Goal: Task Accomplishment & Management: Complete application form

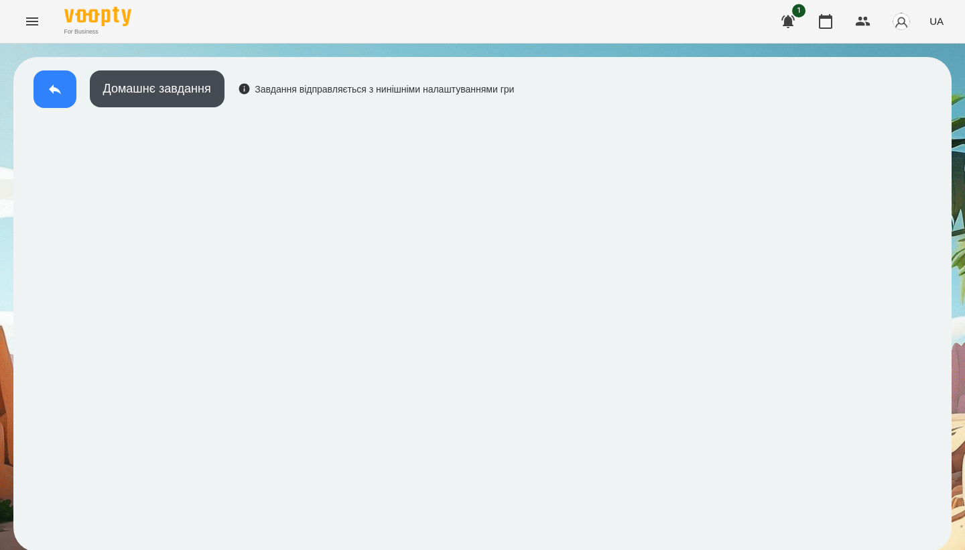
scroll to position [2, 0]
click at [66, 97] on button at bounding box center [55, 89] width 43 height 38
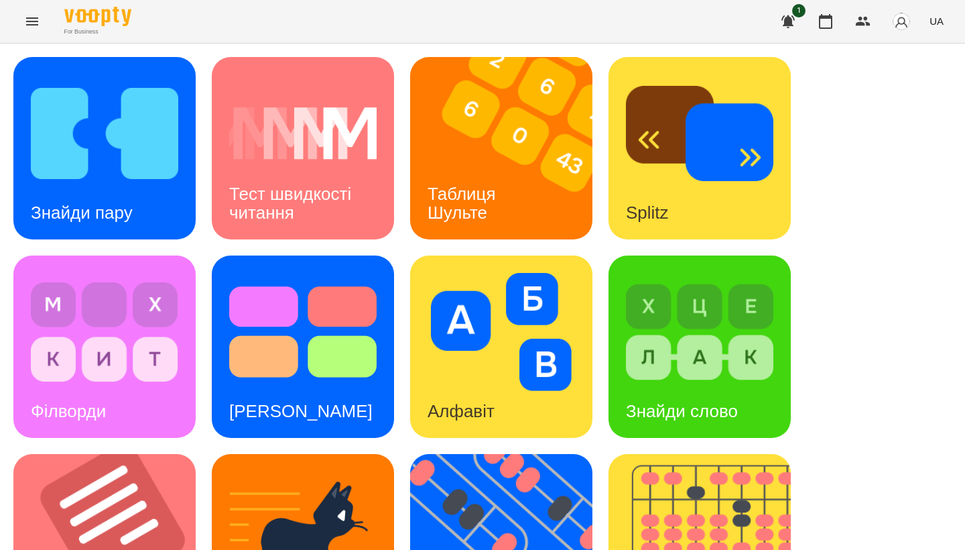
click at [30, 23] on icon "Menu" at bounding box center [32, 21] width 16 height 16
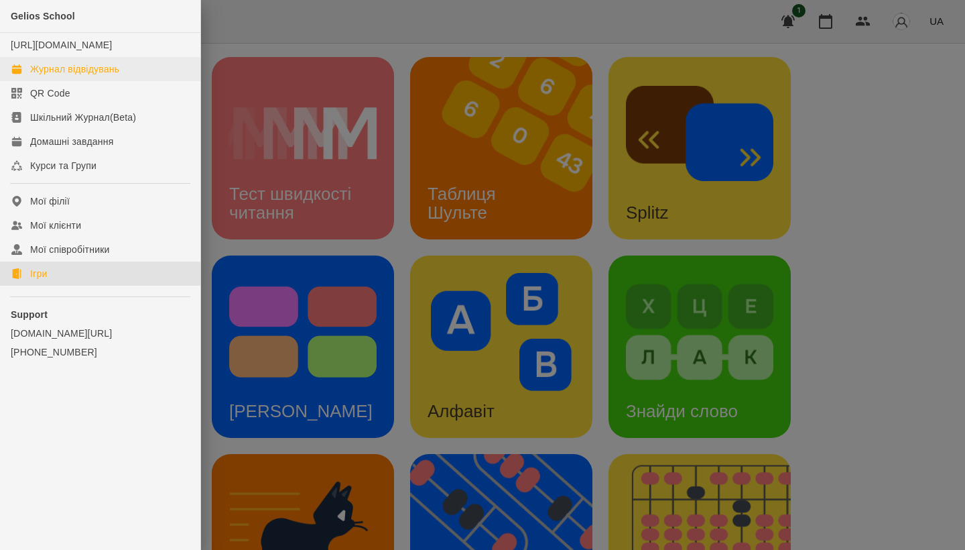
click at [80, 76] on div "Журнал відвідувань" at bounding box center [74, 68] width 89 height 13
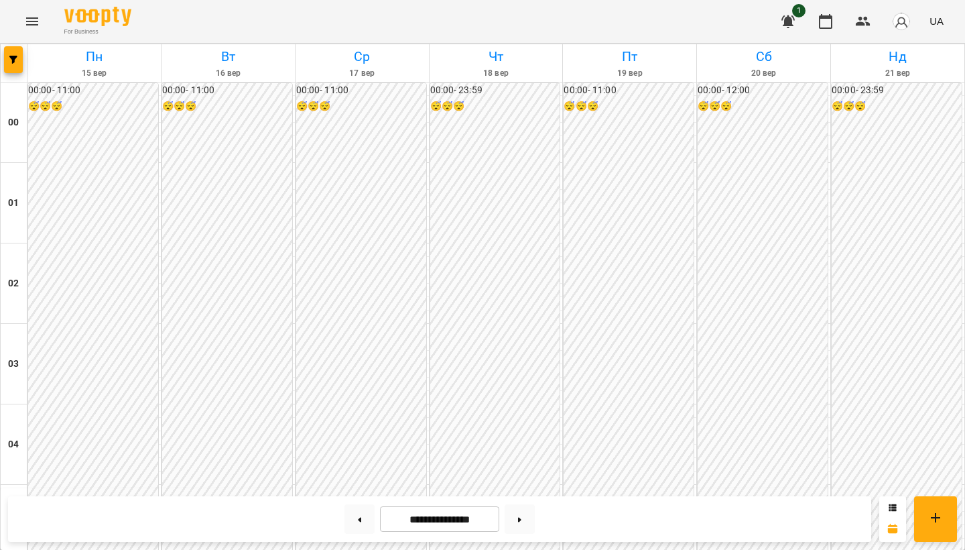
scroll to position [1270, 0]
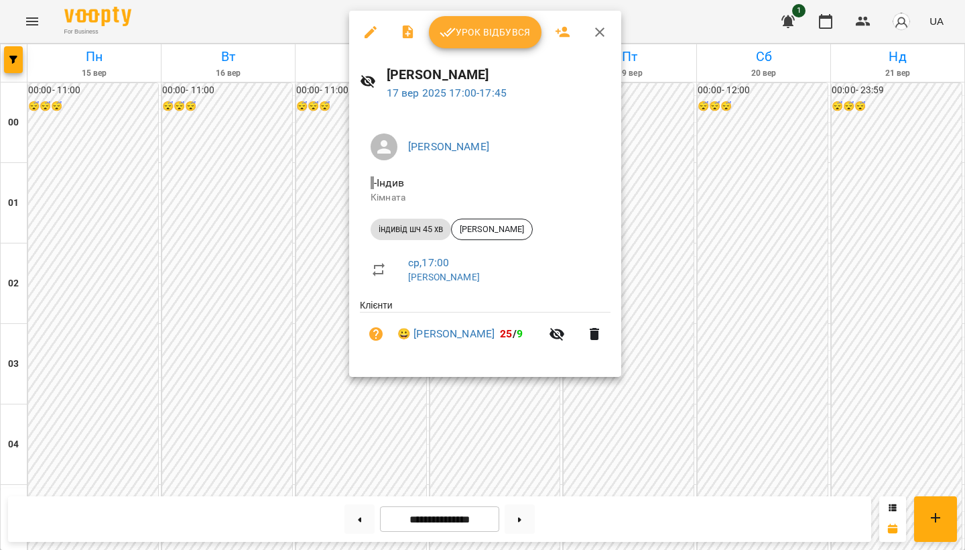
click at [484, 32] on span "Урок відбувся" at bounding box center [485, 32] width 91 height 16
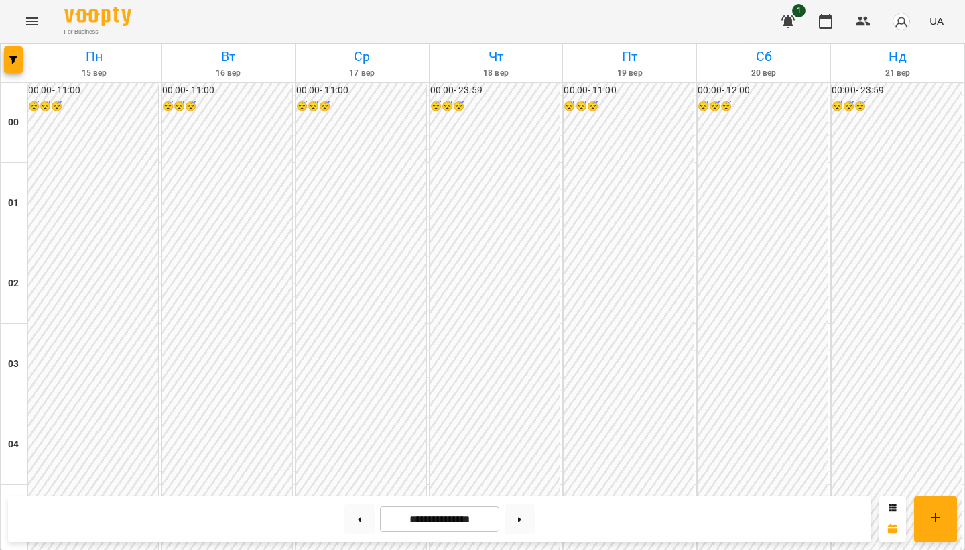
scroll to position [458, 0]
click at [30, 18] on icon "Menu" at bounding box center [32, 21] width 16 height 16
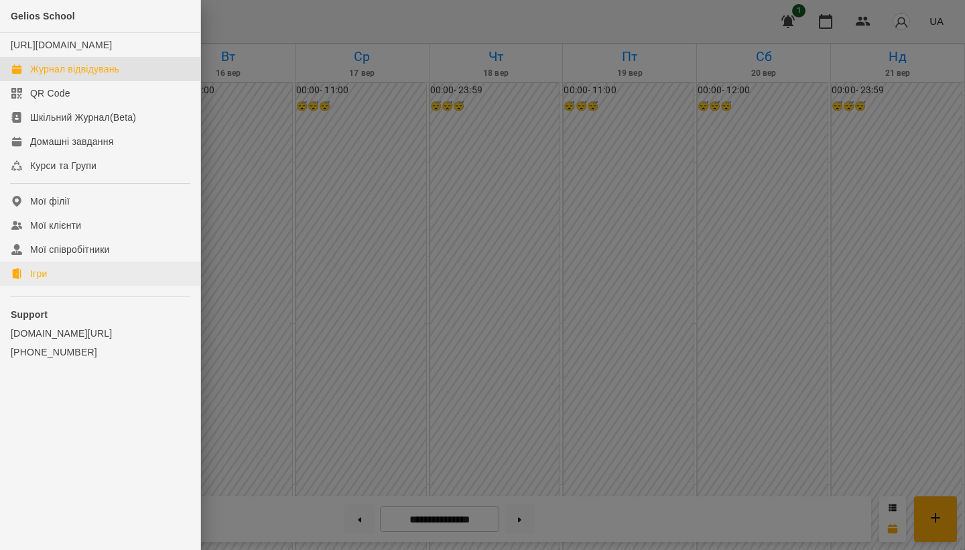
click at [73, 282] on link "Ігри" at bounding box center [100, 273] width 200 height 24
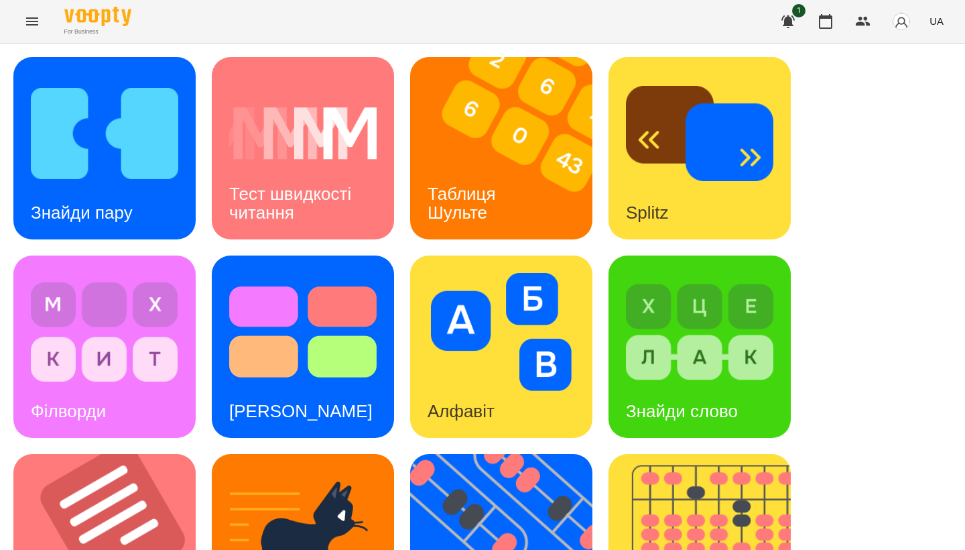
scroll to position [354, 0]
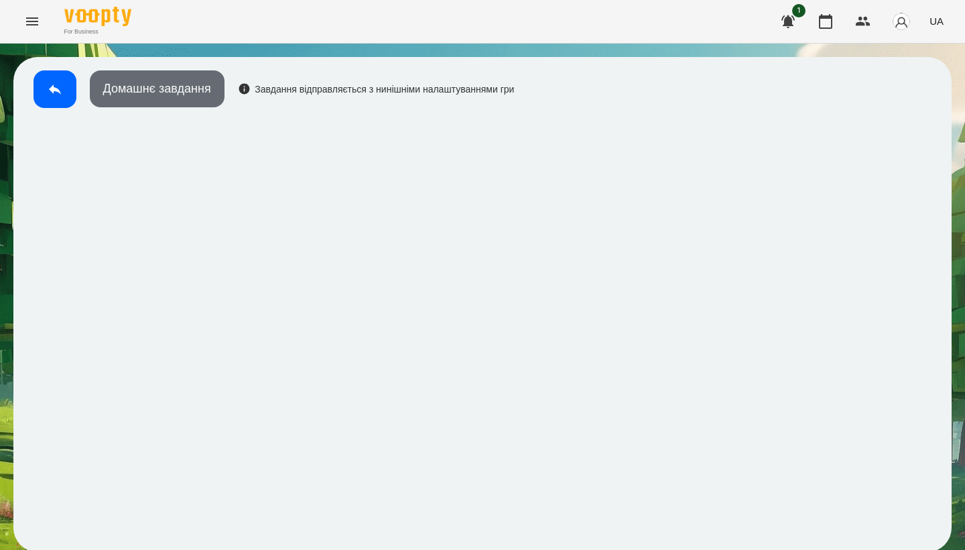
click at [181, 70] on button "Домашнє завдання" at bounding box center [157, 88] width 135 height 37
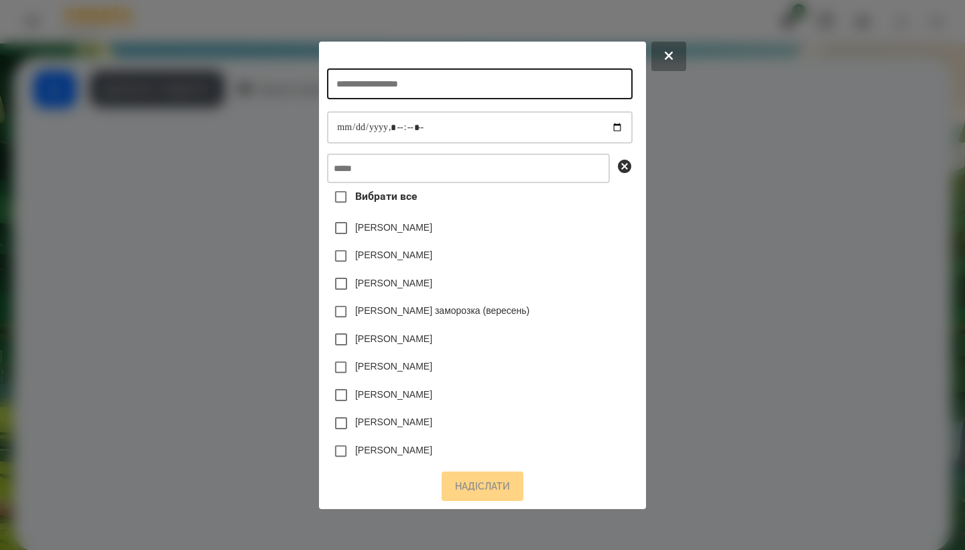
click at [333, 93] on input "text" at bounding box center [479, 83] width 305 height 31
type input "*"
type input "**********"
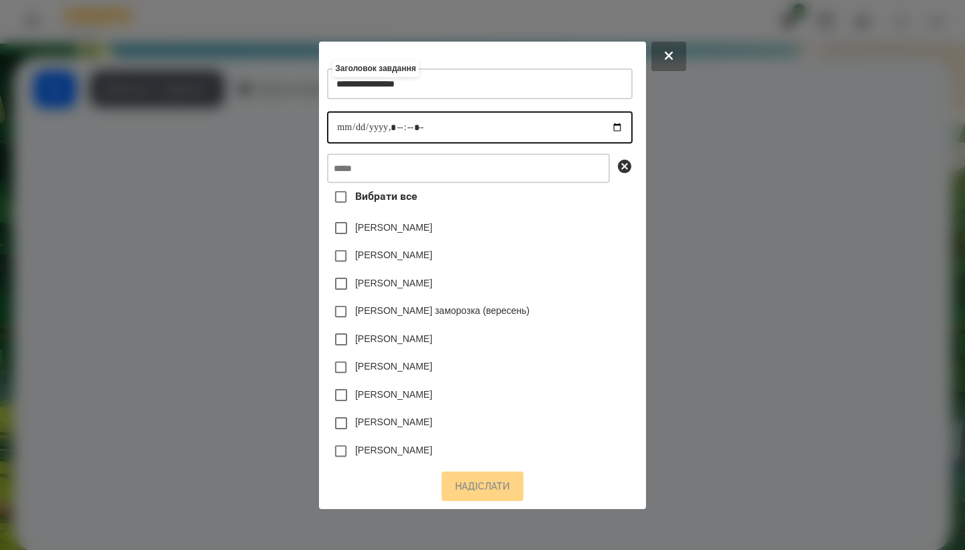
click at [327, 117] on input "datetime-local" at bounding box center [479, 127] width 305 height 32
click at [391, 125] on input "datetime-local" at bounding box center [479, 127] width 305 height 32
type input "**********"
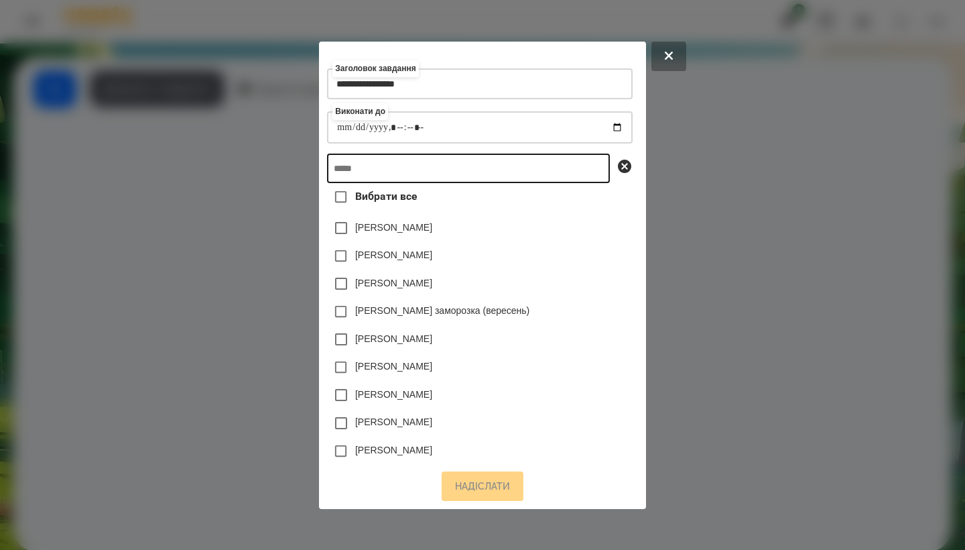
click at [422, 162] on input "text" at bounding box center [468, 168] width 283 height 29
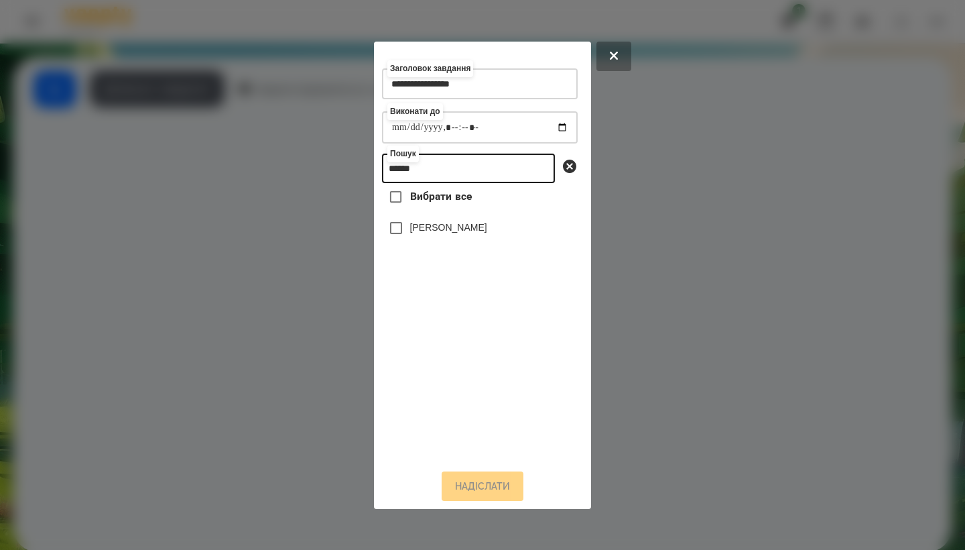
type input "******"
click at [485, 236] on div "[PERSON_NAME]" at bounding box center [480, 228] width 196 height 28
click at [477, 234] on label "[PERSON_NAME]" at bounding box center [448, 227] width 77 height 13
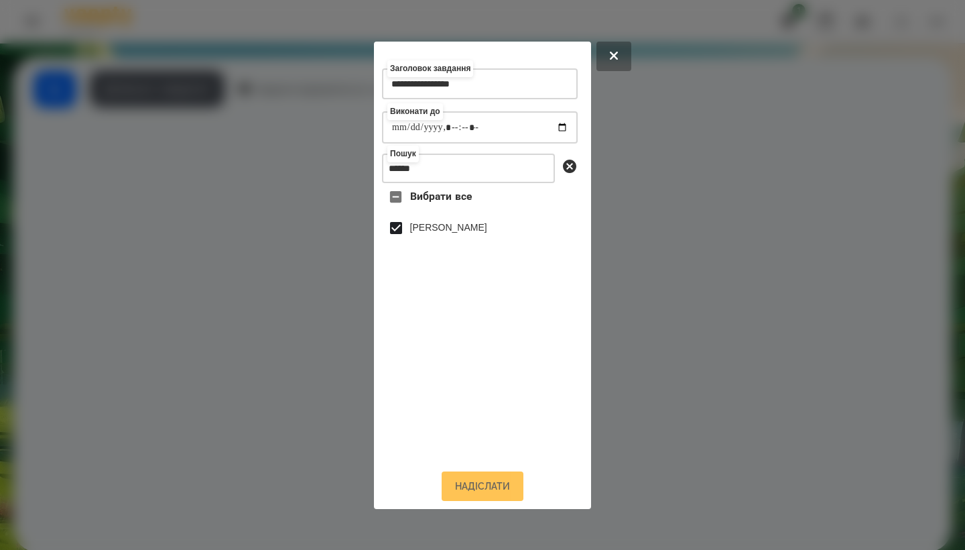
click at [484, 493] on button "Надіслати" at bounding box center [483, 485] width 82 height 29
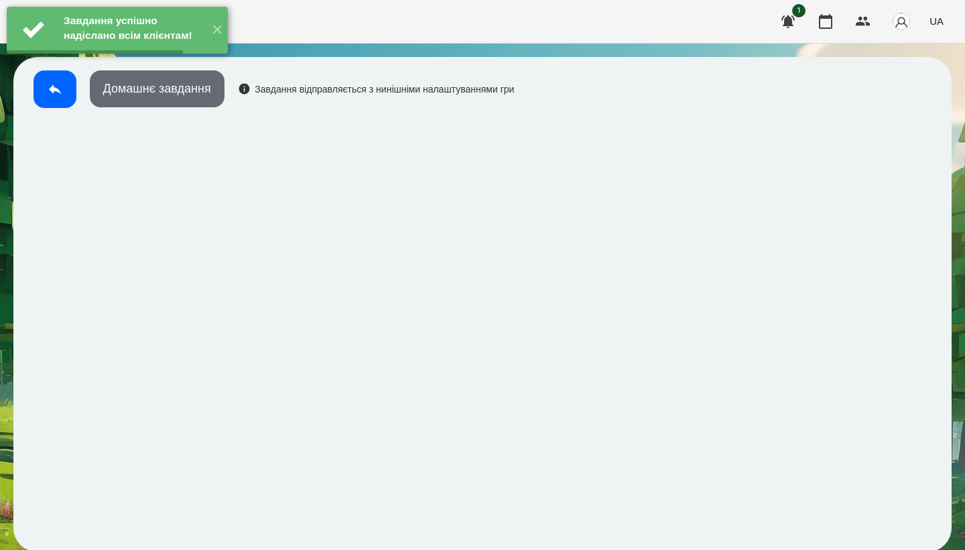
click at [178, 95] on button "Домашнє завдання" at bounding box center [157, 88] width 135 height 37
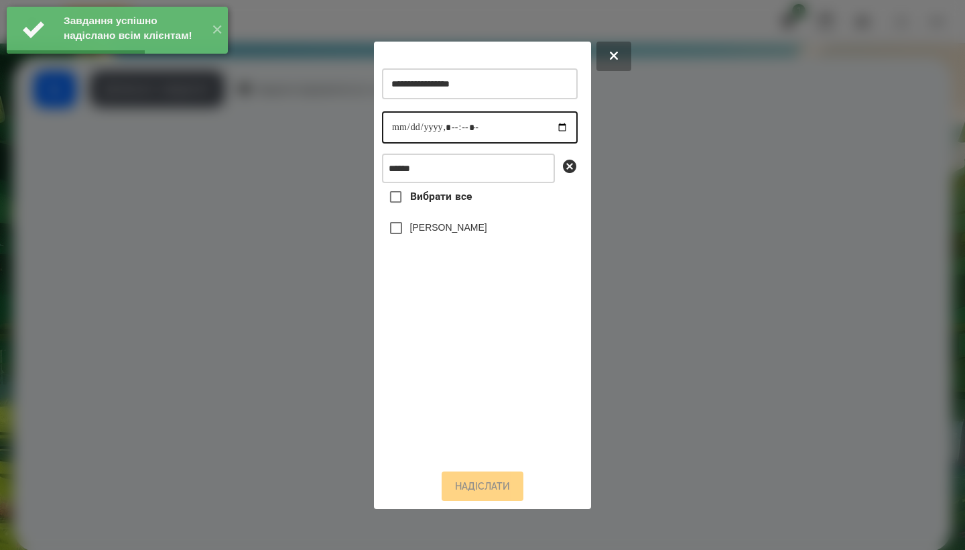
click at [396, 124] on input "datetime-local" at bounding box center [480, 127] width 196 height 32
type input "**********"
click at [477, 231] on label "[PERSON_NAME]" at bounding box center [448, 227] width 77 height 13
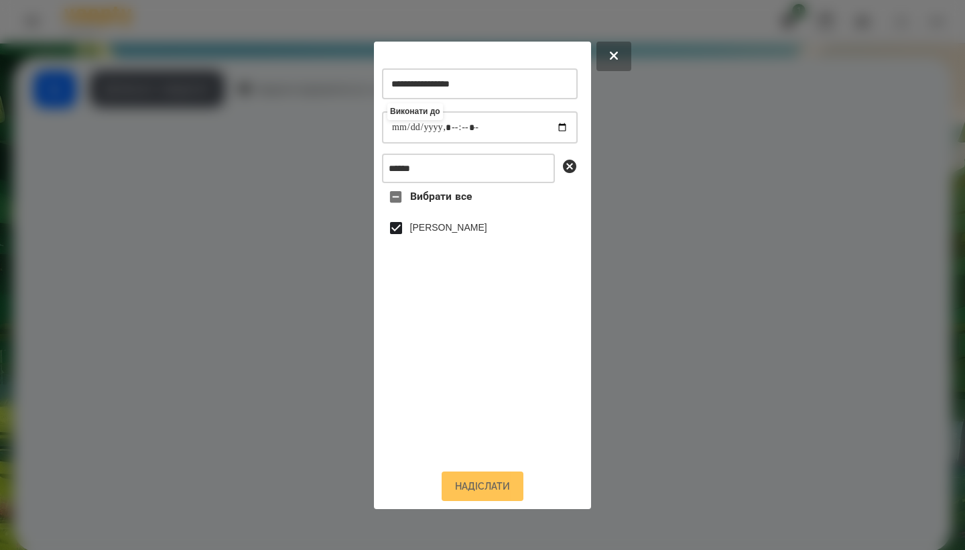
click at [477, 497] on button "Надіслати" at bounding box center [483, 485] width 82 height 29
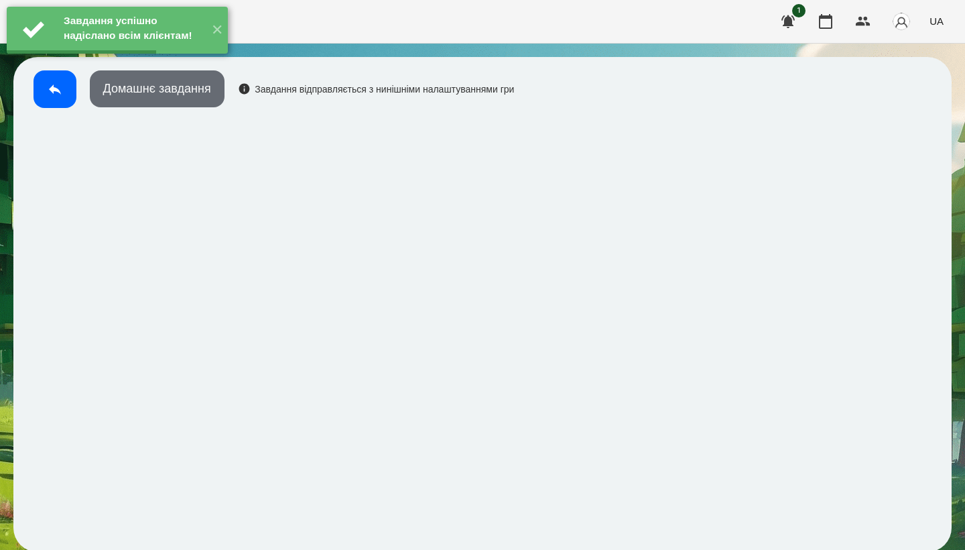
click at [215, 100] on button "Домашнє завдання" at bounding box center [157, 88] width 135 height 37
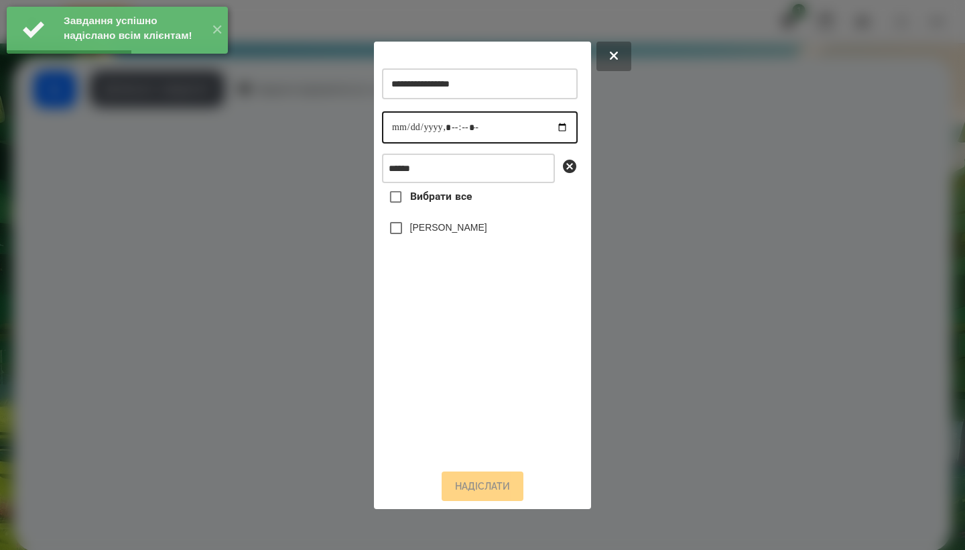
click at [395, 124] on input "datetime-local" at bounding box center [480, 127] width 196 height 32
type input "**********"
click at [481, 234] on label "[PERSON_NAME]" at bounding box center [448, 227] width 77 height 13
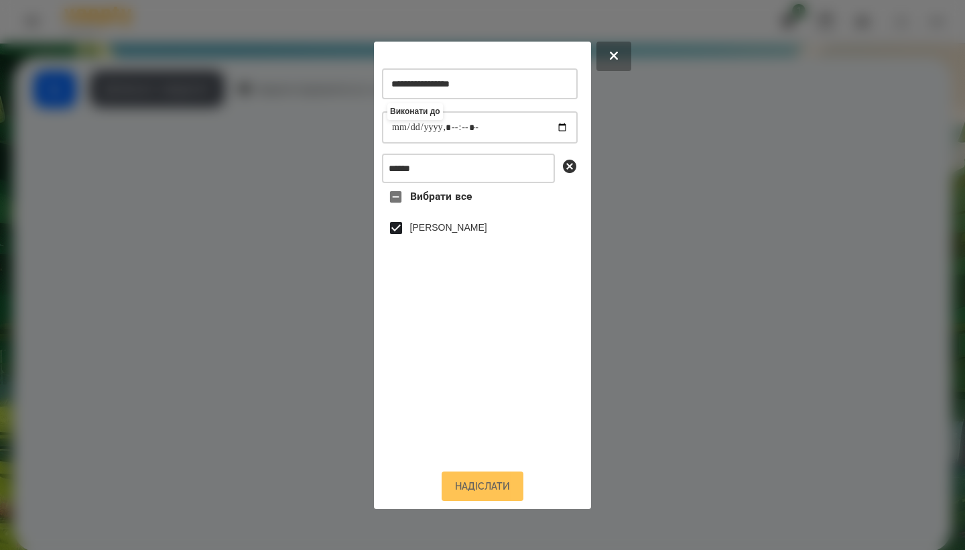
click at [470, 485] on button "Надіслати" at bounding box center [483, 485] width 82 height 29
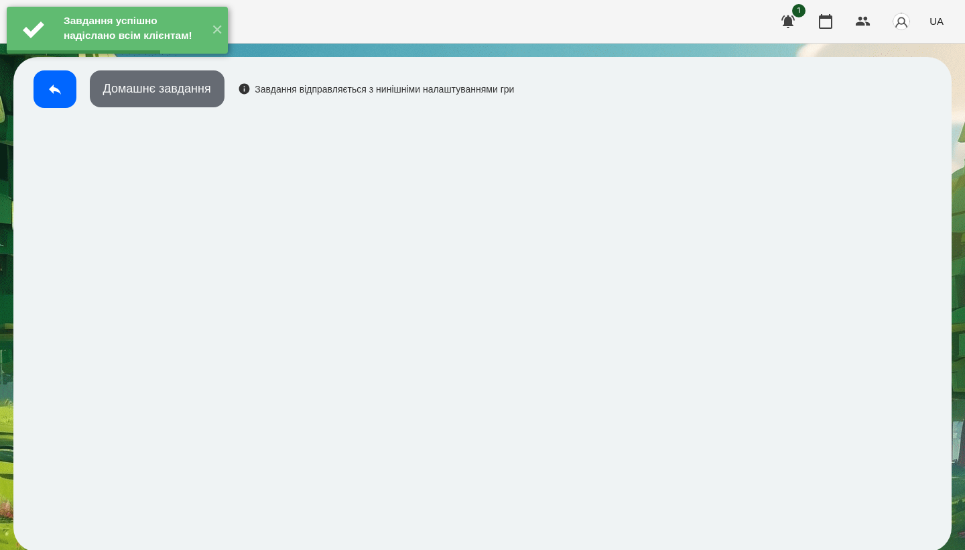
click at [198, 101] on button "Домашнє завдання" at bounding box center [157, 88] width 135 height 37
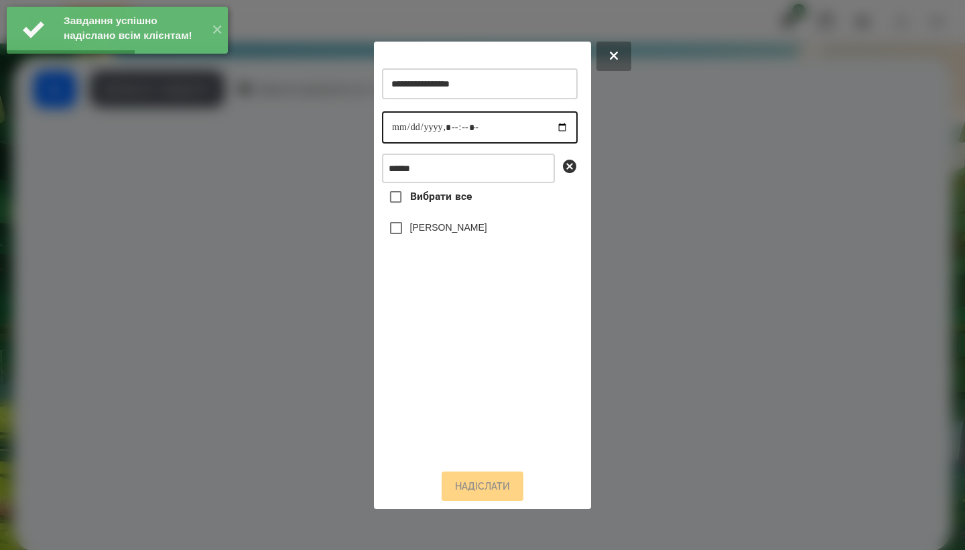
click at [401, 132] on input "datetime-local" at bounding box center [480, 127] width 196 height 32
type input "**********"
click at [479, 233] on label "[PERSON_NAME]" at bounding box center [448, 227] width 77 height 13
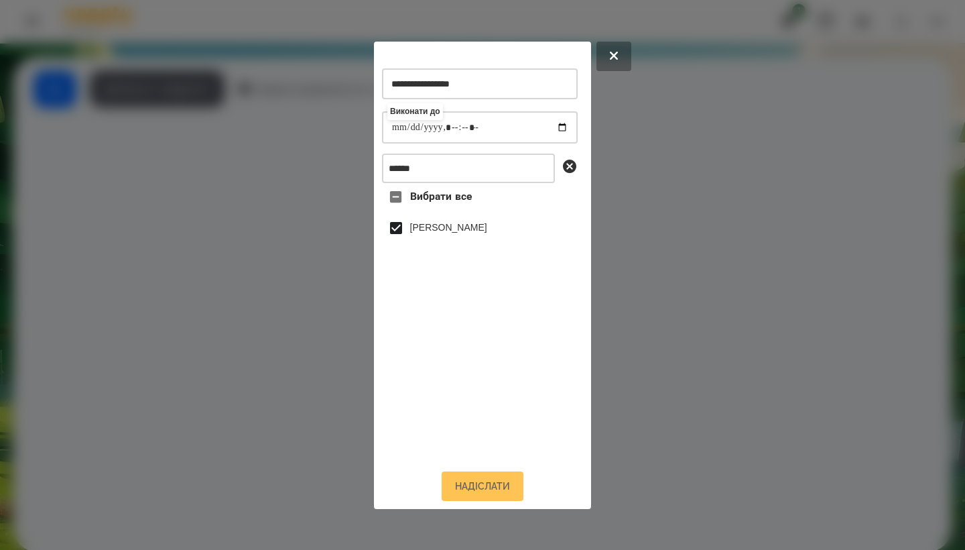
click at [474, 496] on button "Надіслати" at bounding box center [483, 485] width 82 height 29
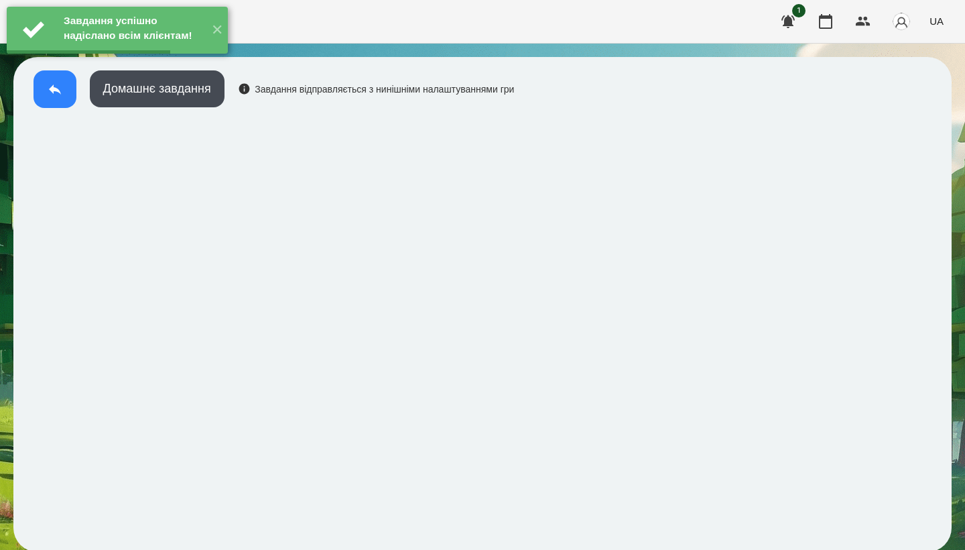
click at [64, 101] on button at bounding box center [55, 89] width 43 height 38
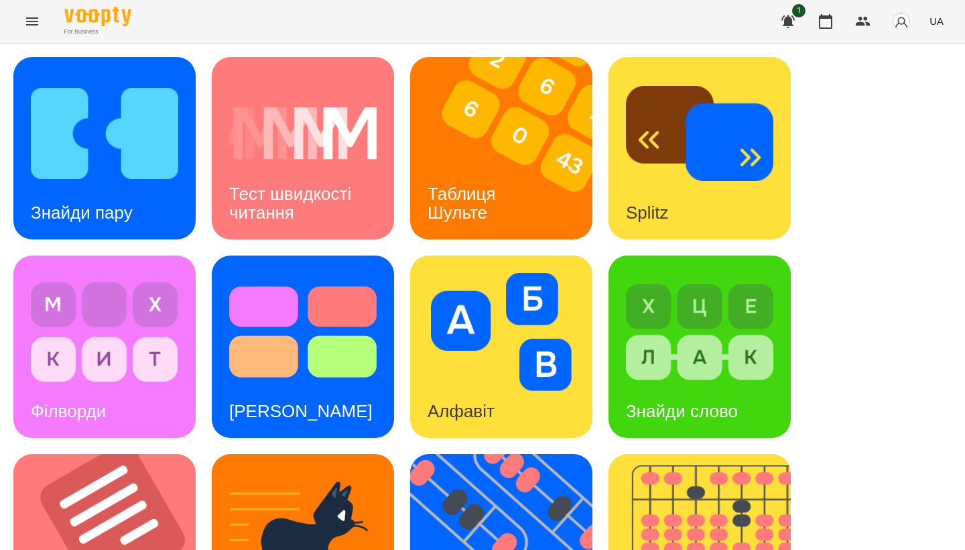
click at [339, 182] on div "Тест швидкості читання" at bounding box center [303, 204] width 182 height 72
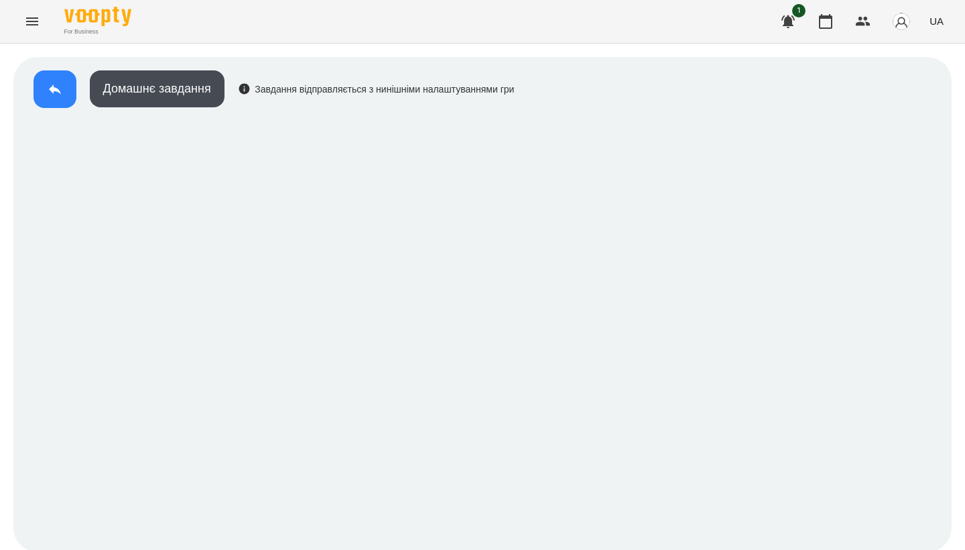
click at [54, 88] on icon at bounding box center [55, 89] width 12 height 10
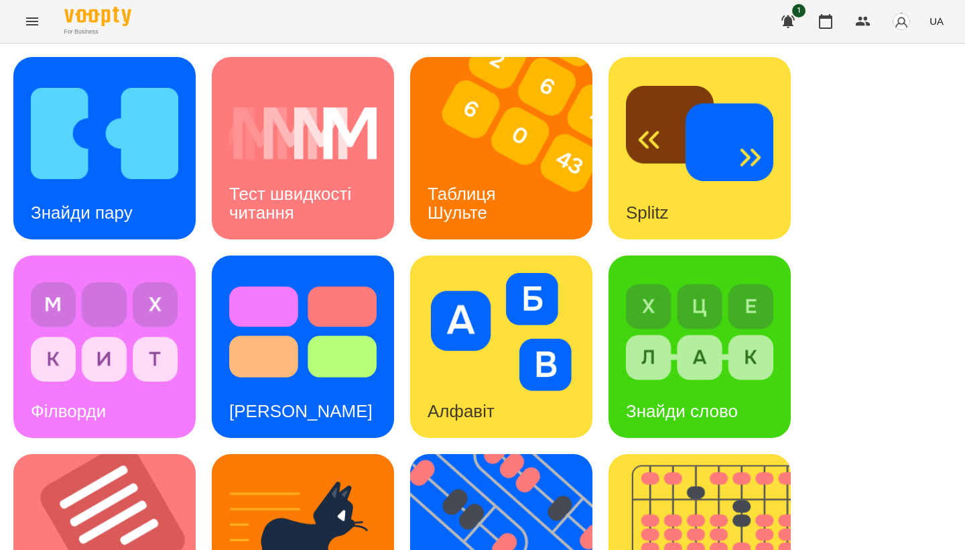
click at [536, 178] on img at bounding box center [509, 148] width 199 height 182
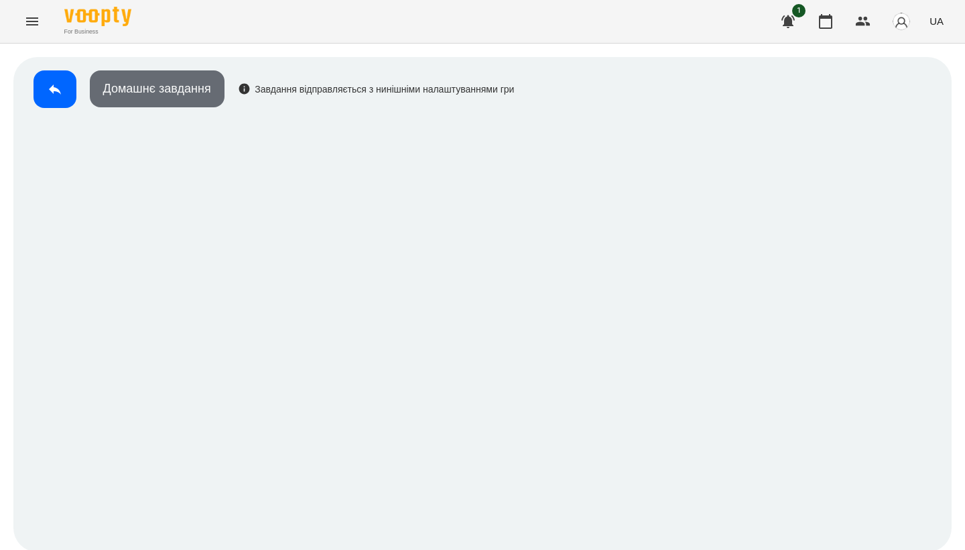
click at [194, 91] on button "Домашнє завдання" at bounding box center [157, 88] width 135 height 37
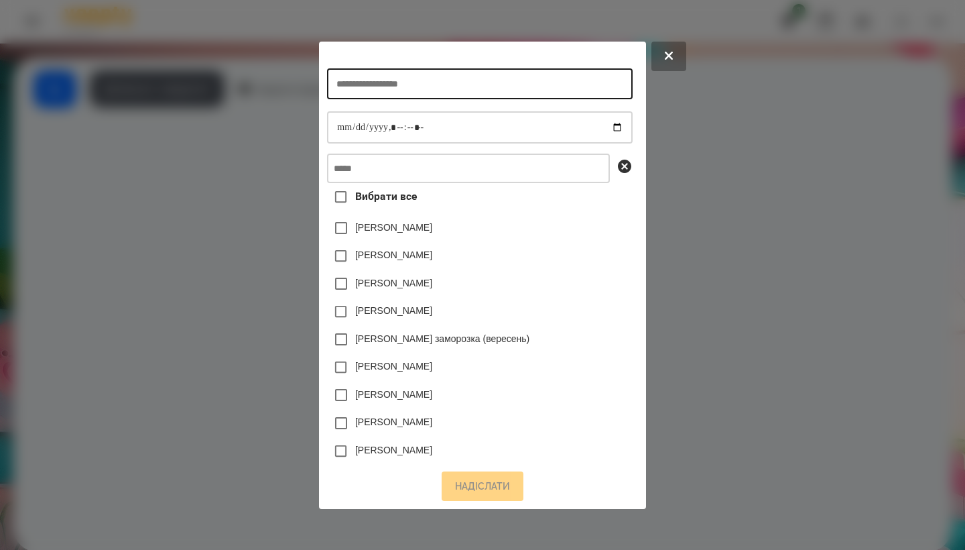
click at [393, 79] on input "text" at bounding box center [479, 83] width 305 height 31
type input "**********"
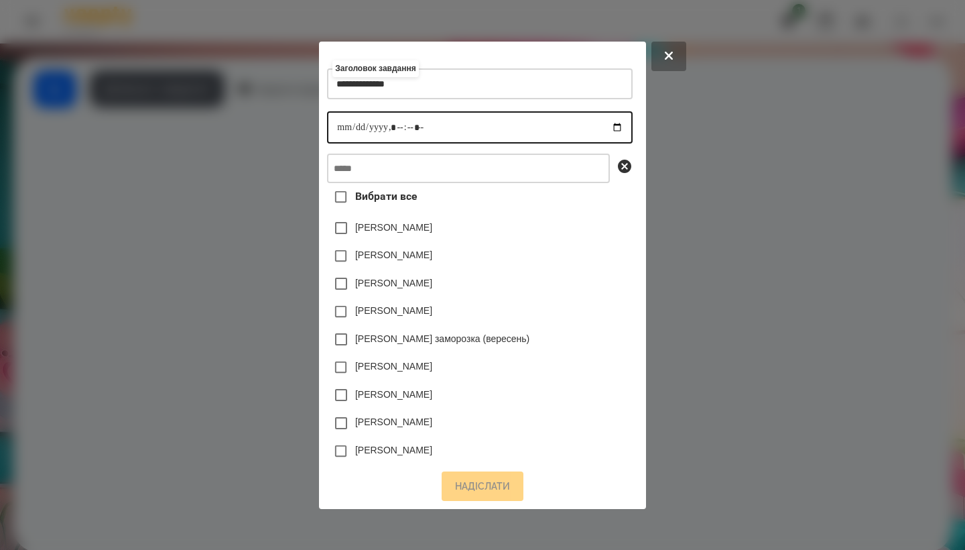
click at [333, 123] on input "datetime-local" at bounding box center [479, 127] width 305 height 32
click at [394, 120] on input "datetime-local" at bounding box center [479, 127] width 305 height 32
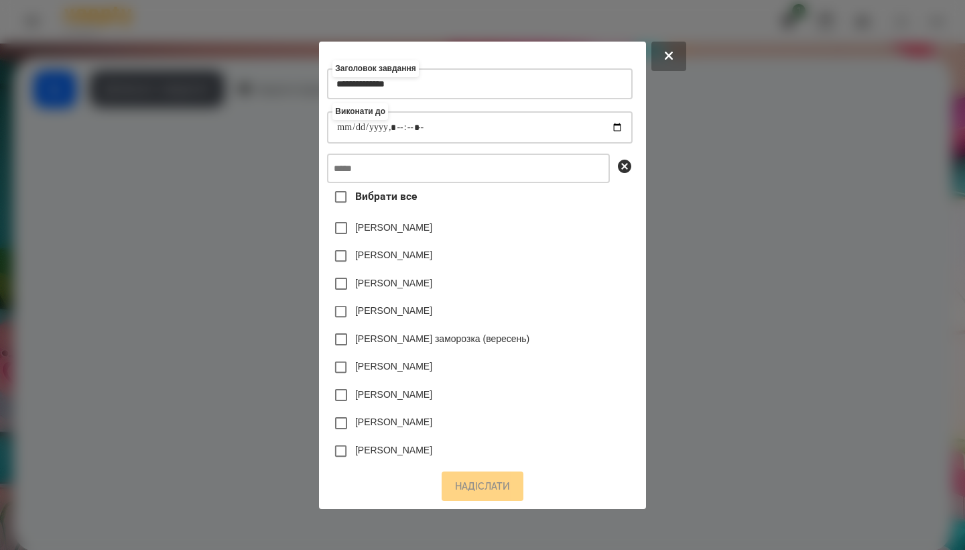
type input "**********"
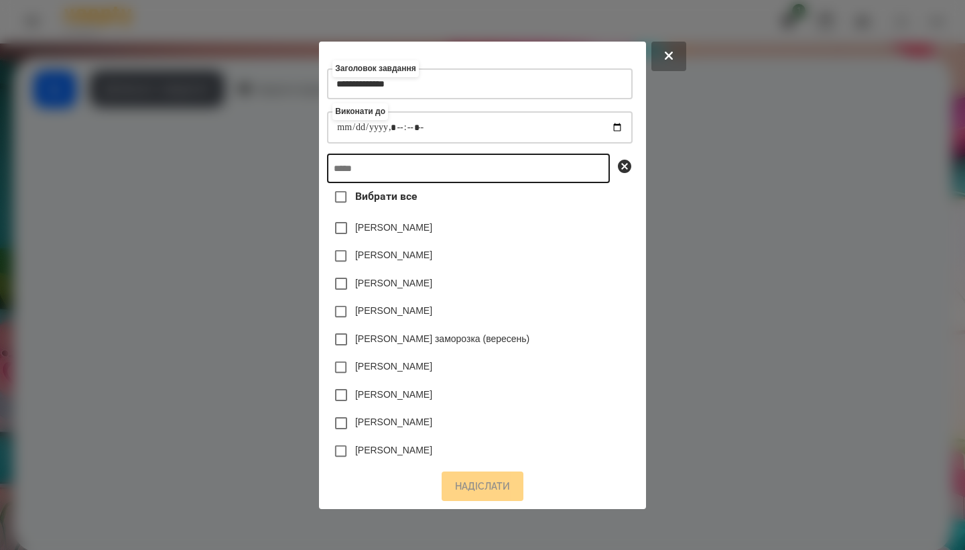
click at [440, 165] on input "text" at bounding box center [468, 168] width 283 height 29
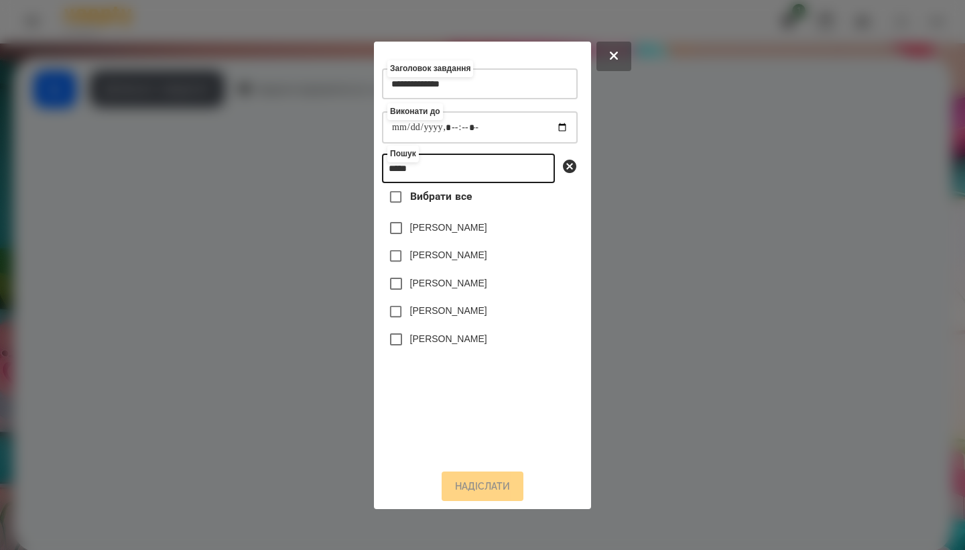
type input "*****"
click at [477, 259] on label "[PERSON_NAME]" at bounding box center [448, 254] width 77 height 13
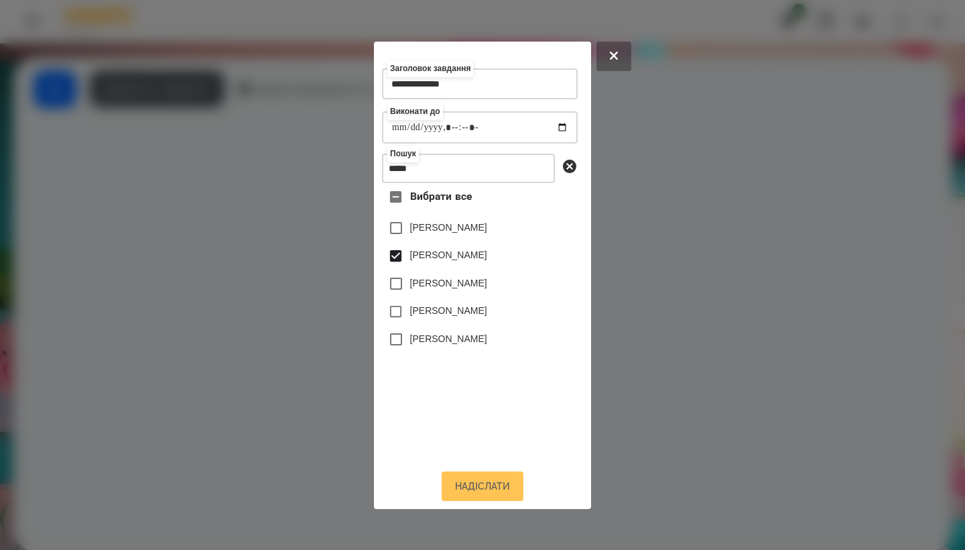
click at [485, 483] on button "Надіслати" at bounding box center [483, 485] width 82 height 29
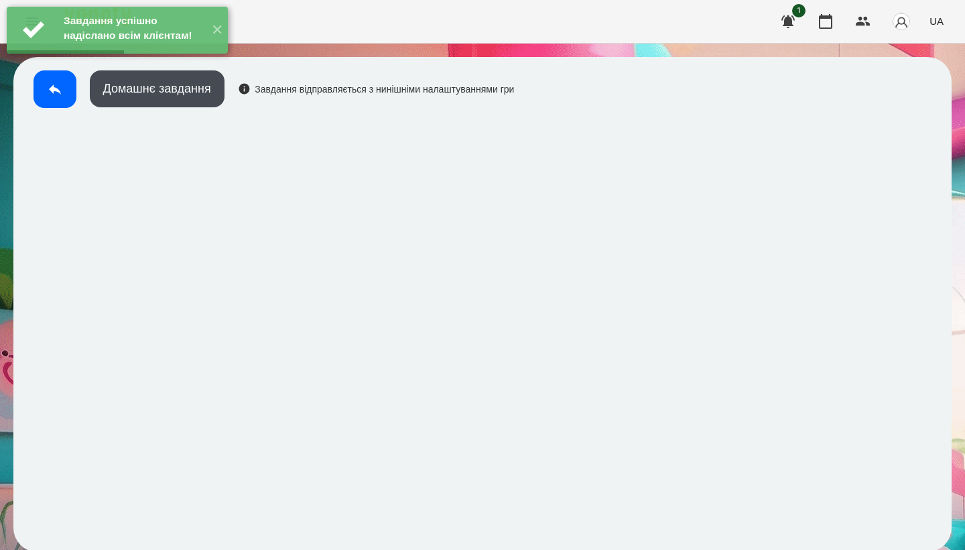
click at [162, 60] on div "Завдання успішно надіслано всім клієнтам! ✕" at bounding box center [117, 30] width 235 height 60
click at [172, 89] on button "Домашнє завдання" at bounding box center [157, 88] width 135 height 37
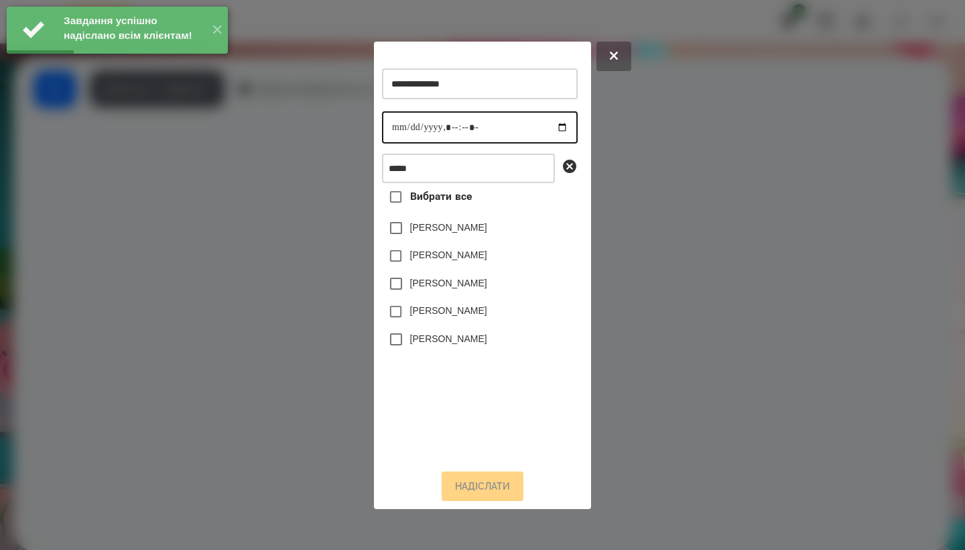
click at [400, 127] on input "datetime-local" at bounding box center [480, 127] width 196 height 32
type input "**********"
click at [440, 257] on label "[PERSON_NAME]" at bounding box center [448, 254] width 77 height 13
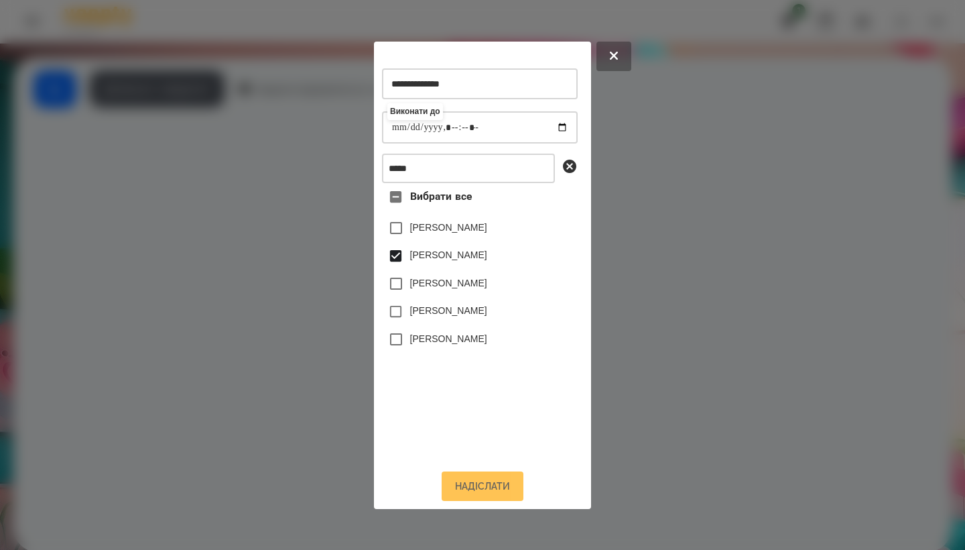
click at [483, 489] on button "Надіслати" at bounding box center [483, 485] width 82 height 29
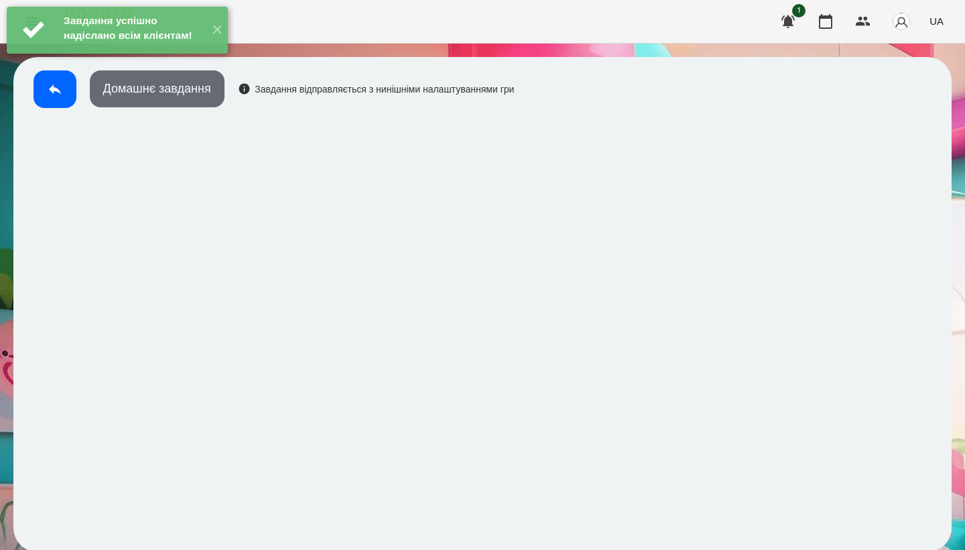
click at [178, 97] on button "Домашнє завдання" at bounding box center [157, 88] width 135 height 37
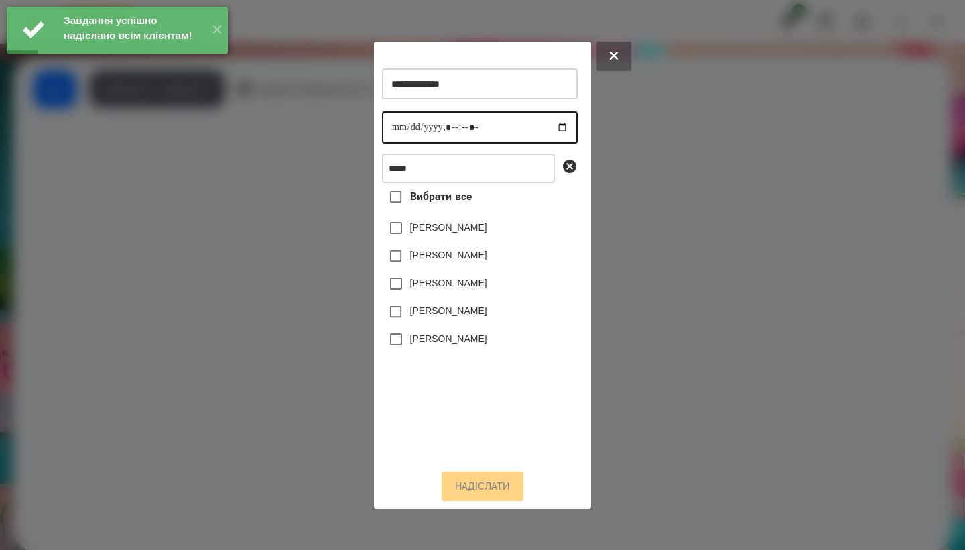
click at [389, 129] on input "datetime-local" at bounding box center [480, 127] width 196 height 32
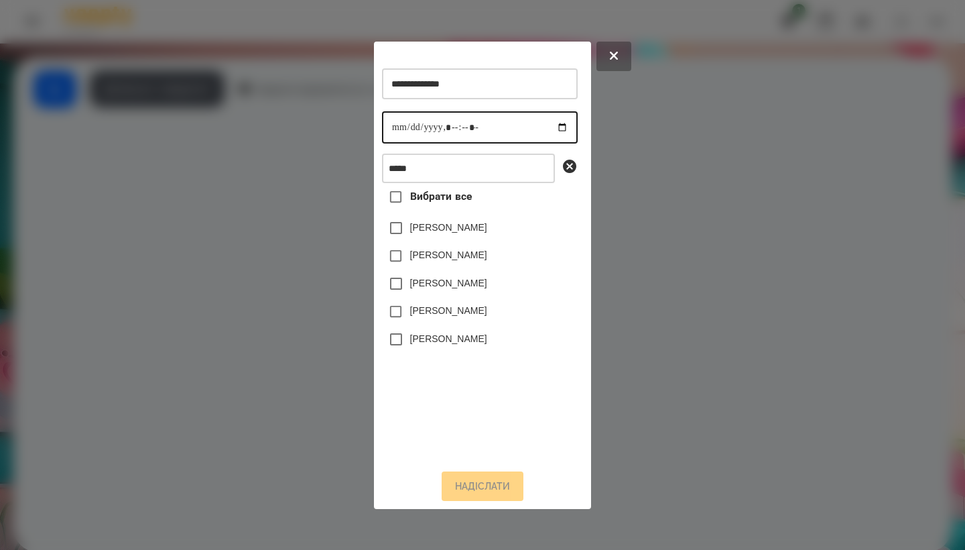
type input "**********"
click at [448, 261] on label "[PERSON_NAME]" at bounding box center [448, 254] width 77 height 13
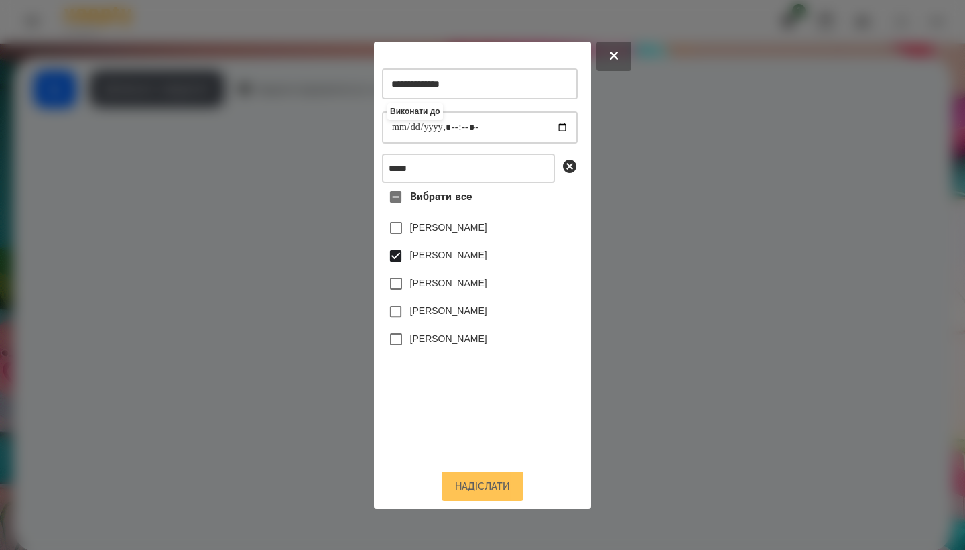
click at [484, 495] on button "Надіслати" at bounding box center [483, 485] width 82 height 29
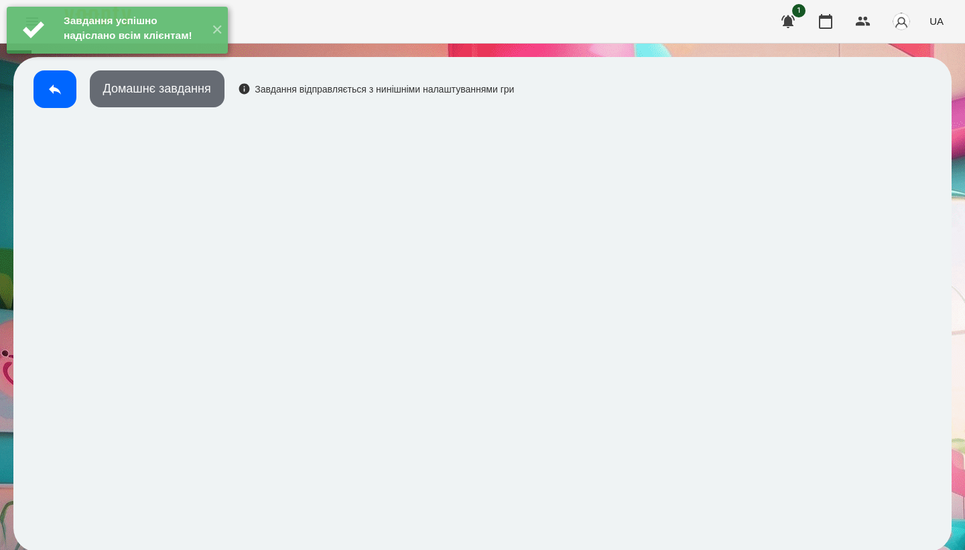
click at [201, 90] on button "Домашнє завдання" at bounding box center [157, 88] width 135 height 37
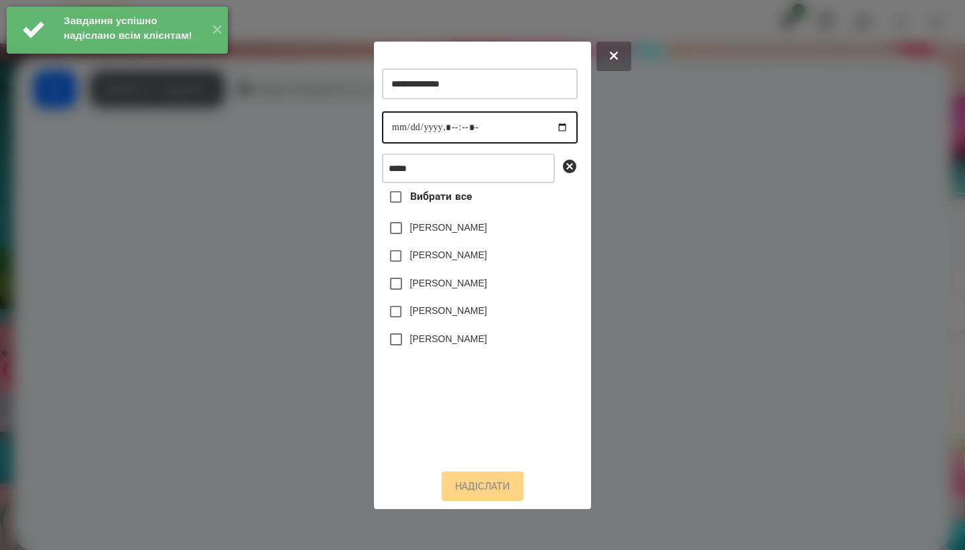
click at [396, 123] on input "datetime-local" at bounding box center [480, 127] width 196 height 32
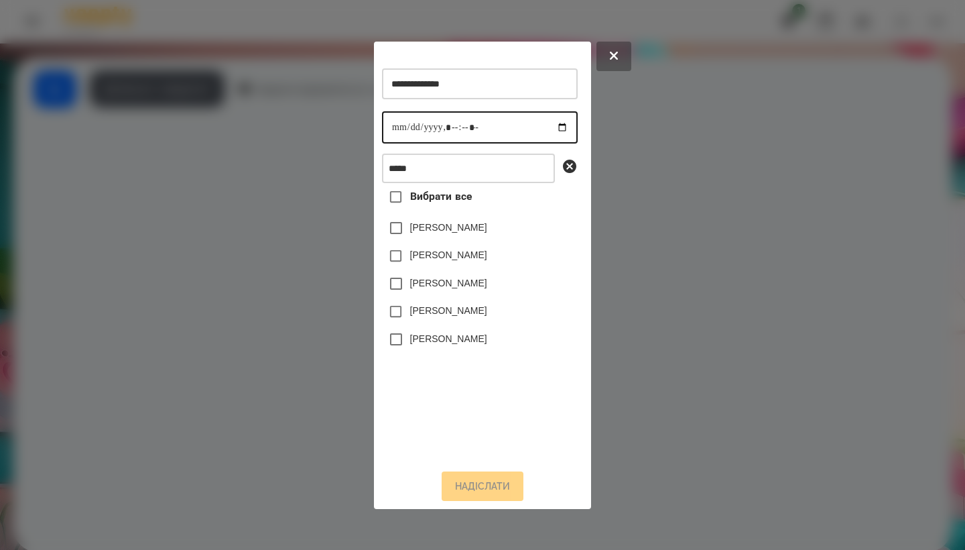
type input "**********"
click at [447, 257] on label "[PERSON_NAME]" at bounding box center [448, 254] width 77 height 13
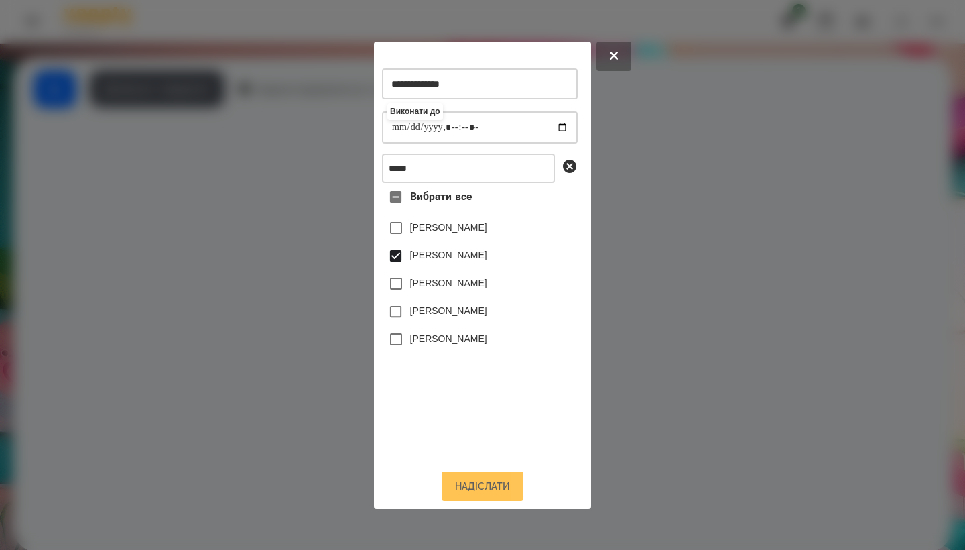
click at [476, 489] on button "Надіслати" at bounding box center [483, 485] width 82 height 29
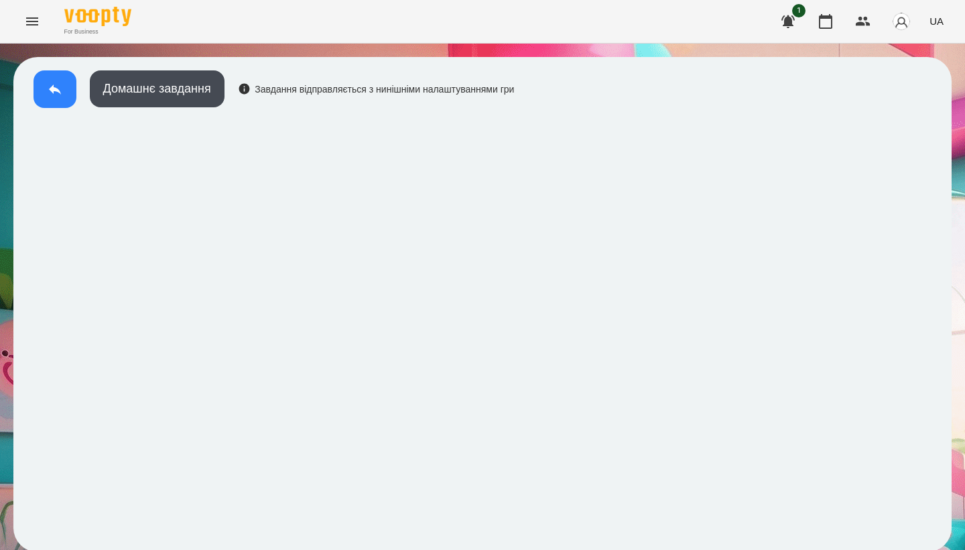
click at [44, 84] on button at bounding box center [55, 89] width 43 height 38
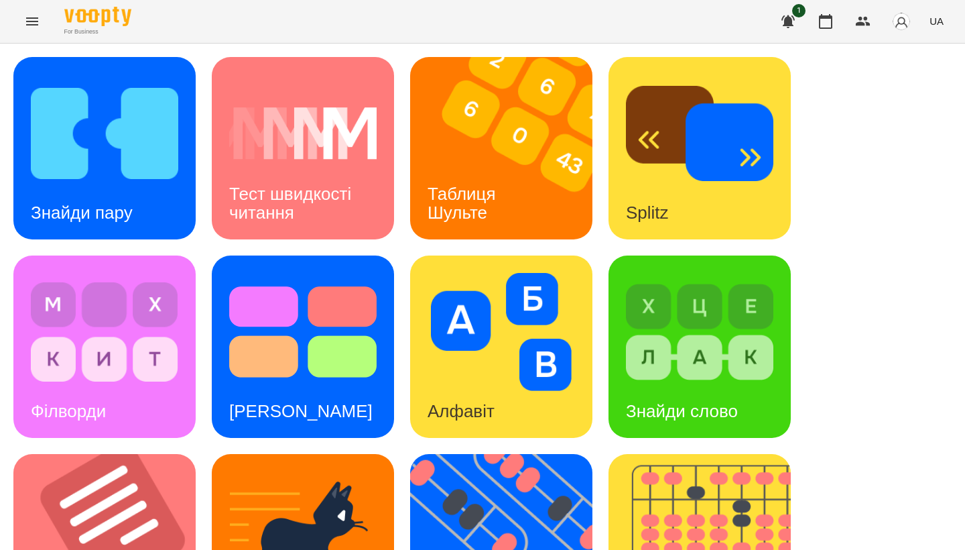
click at [151, 217] on div "Знайди пару" at bounding box center [104, 148] width 182 height 182
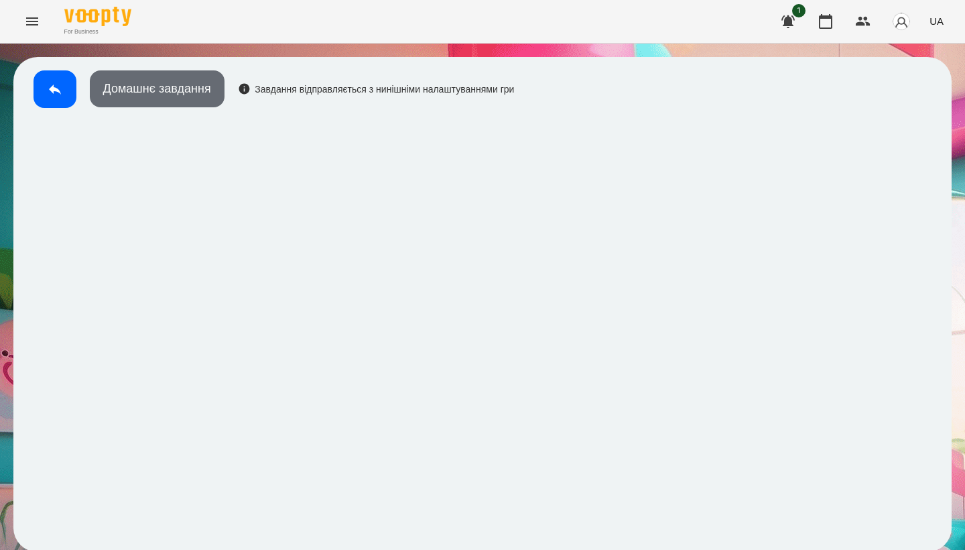
click at [162, 86] on button "Домашнє завдання" at bounding box center [157, 88] width 135 height 37
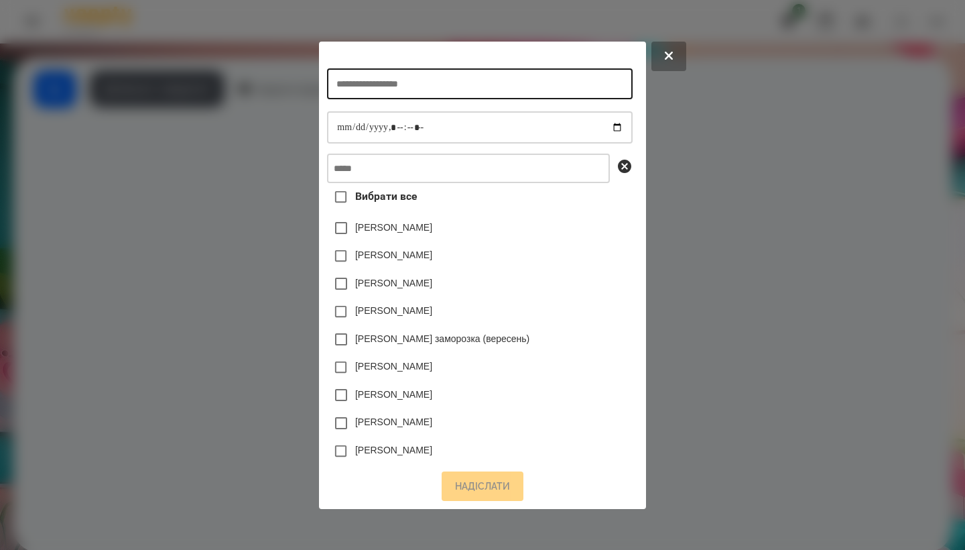
click at [369, 86] on input "text" at bounding box center [479, 83] width 305 height 31
type input "**********"
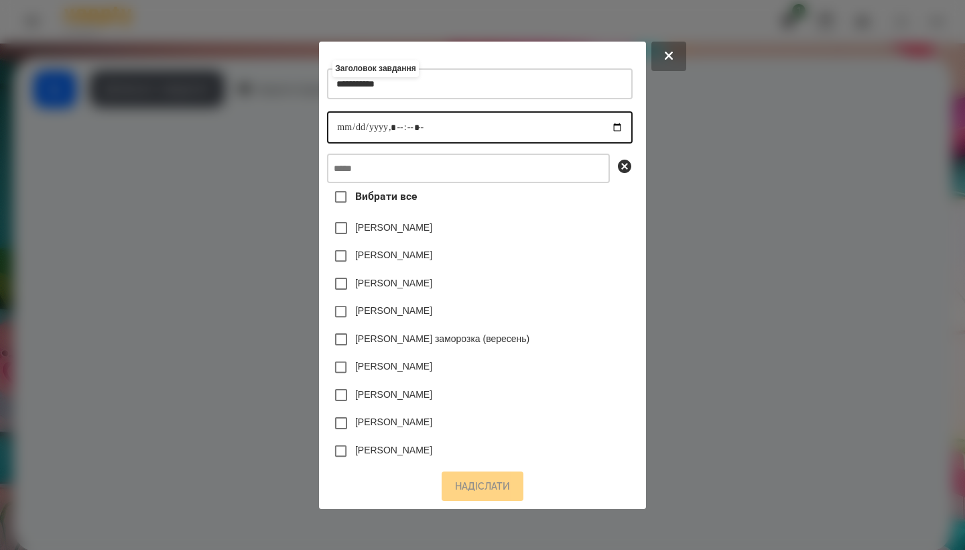
click at [327, 139] on input "datetime-local" at bounding box center [479, 127] width 305 height 32
click at [391, 131] on input "datetime-local" at bounding box center [479, 127] width 305 height 32
type input "**********"
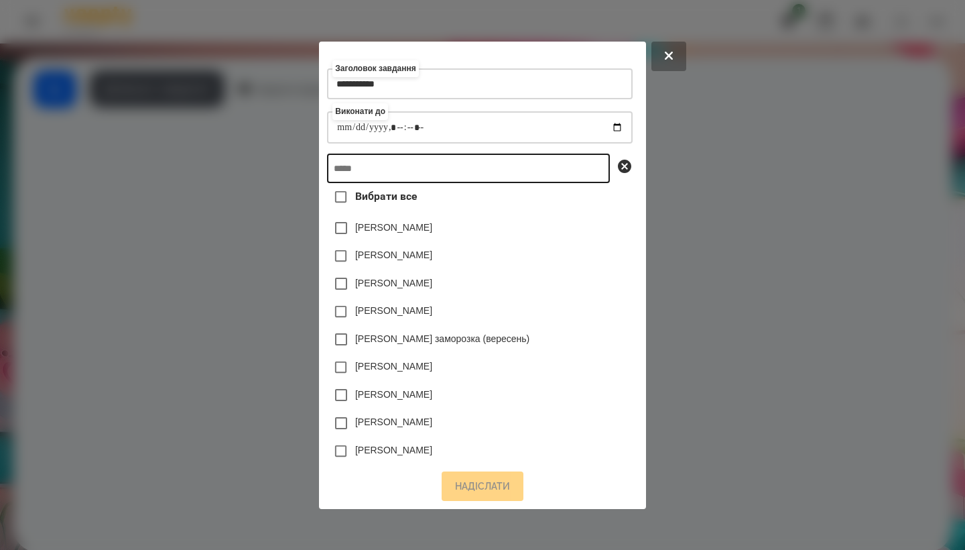
click at [434, 173] on input "text" at bounding box center [468, 168] width 283 height 29
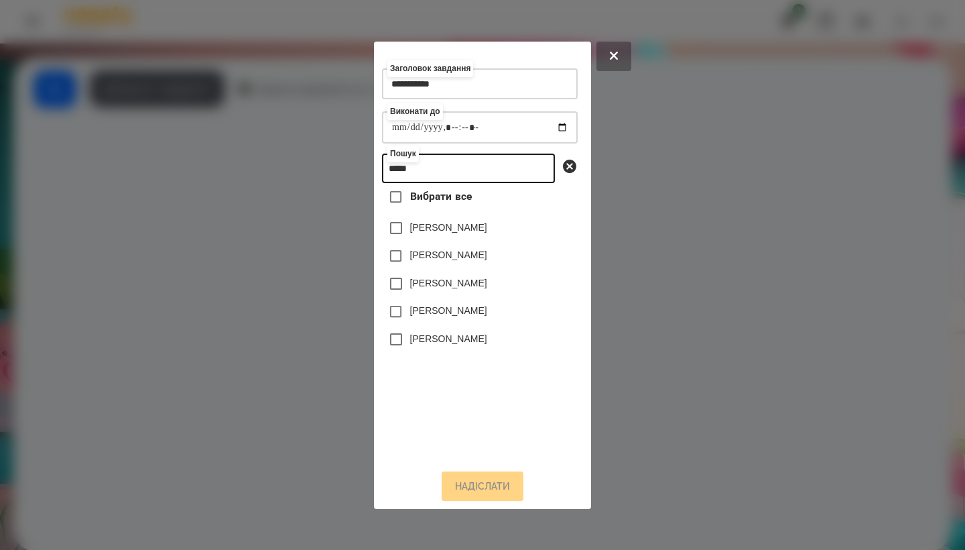
type input "*****"
click at [467, 261] on label "[PERSON_NAME]" at bounding box center [448, 254] width 77 height 13
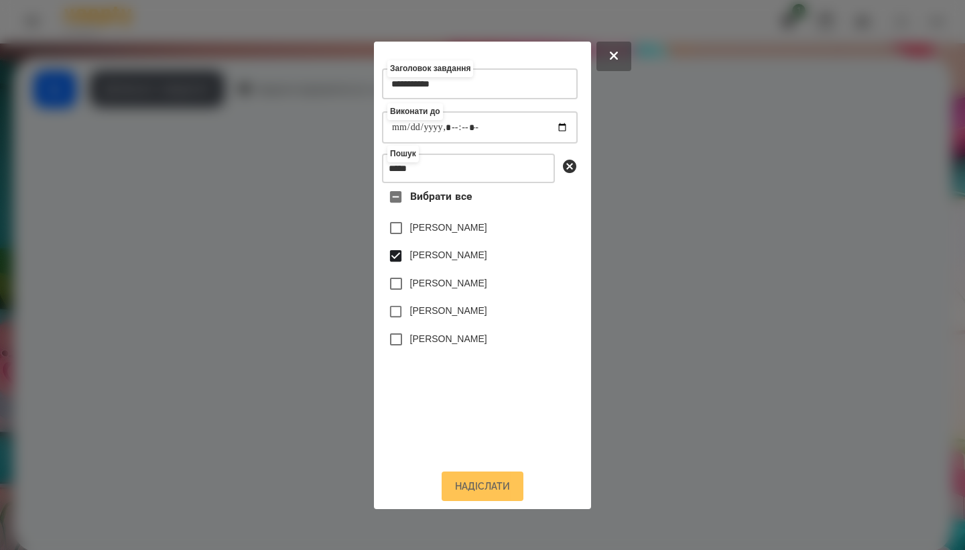
click at [487, 487] on button "Надіслати" at bounding box center [483, 485] width 82 height 29
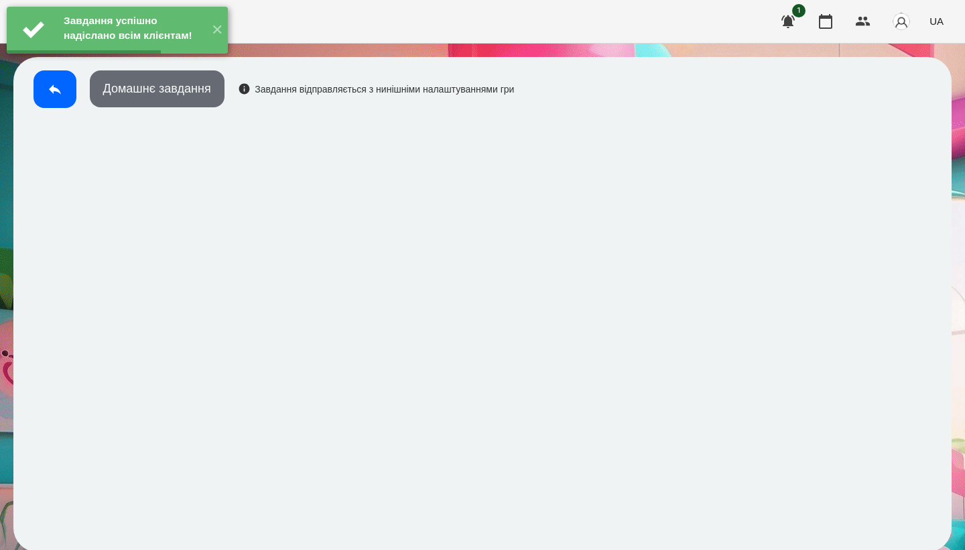
click at [192, 92] on button "Домашнє завдання" at bounding box center [157, 88] width 135 height 37
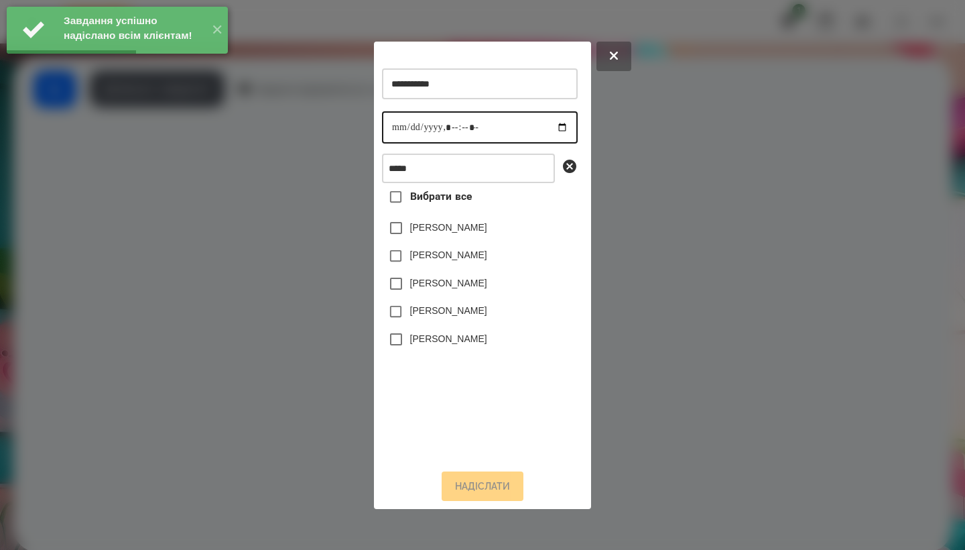
click at [385, 119] on input "datetime-local" at bounding box center [480, 127] width 196 height 32
type input "**********"
click at [444, 261] on label "[PERSON_NAME]" at bounding box center [448, 254] width 77 height 13
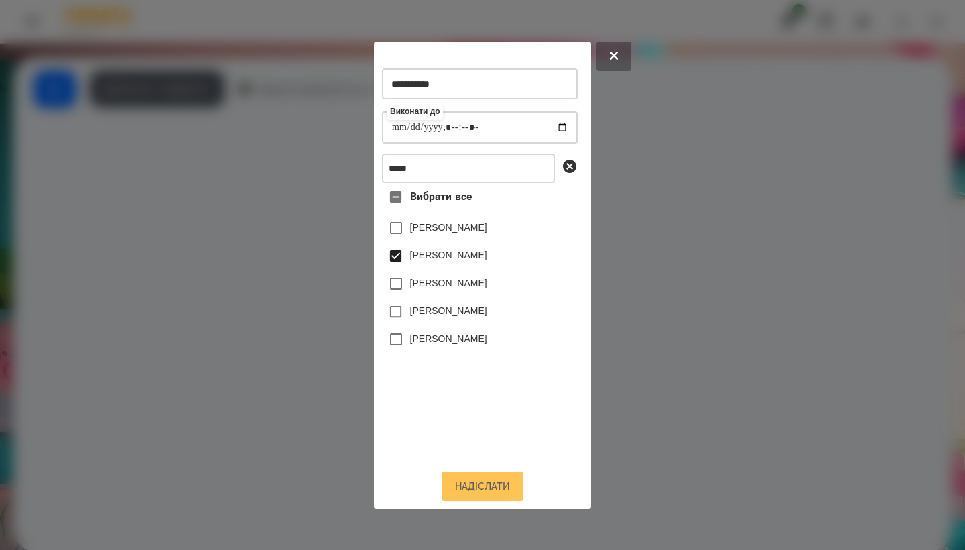
click at [477, 489] on button "Надіслати" at bounding box center [483, 485] width 82 height 29
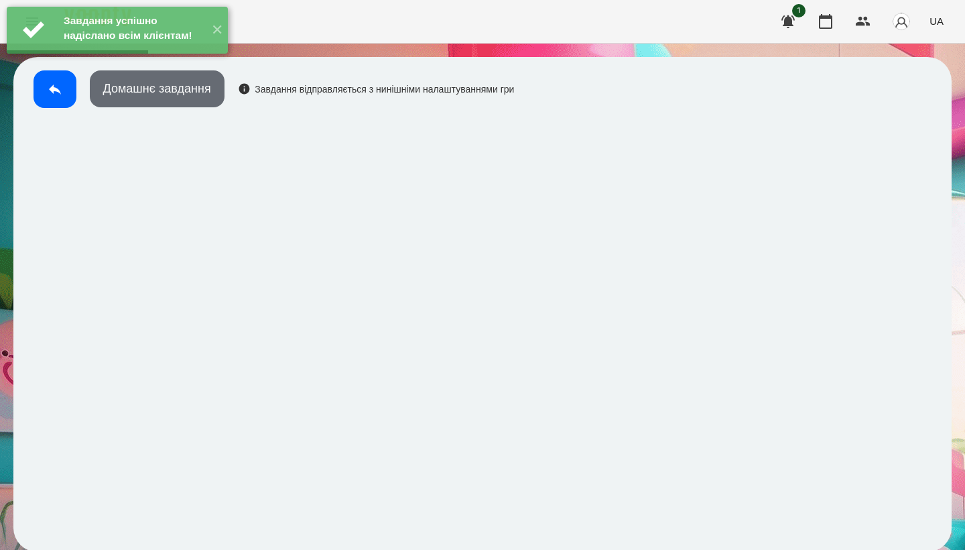
click at [202, 95] on button "Домашнє завдання" at bounding box center [157, 88] width 135 height 37
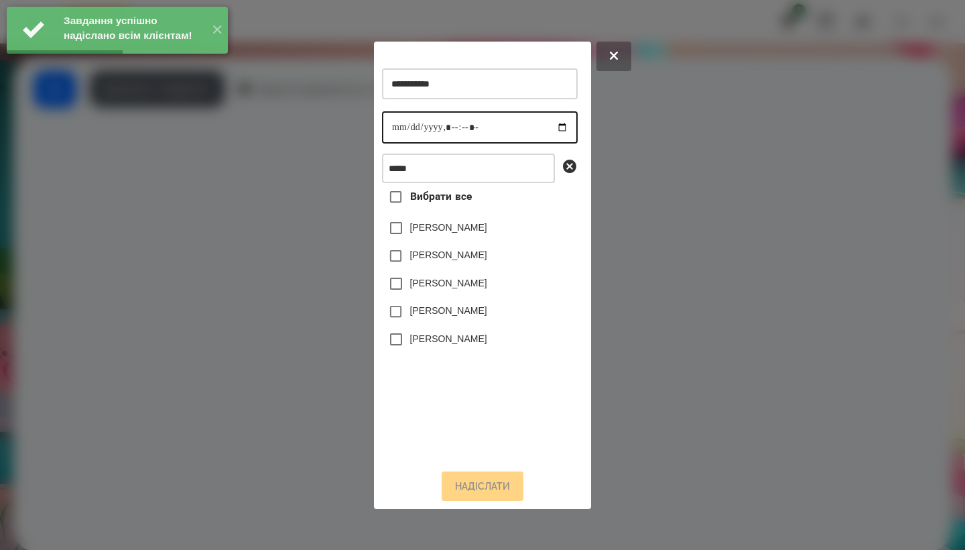
click at [401, 123] on input "datetime-local" at bounding box center [480, 127] width 196 height 32
type input "**********"
click at [453, 261] on label "[PERSON_NAME]" at bounding box center [448, 254] width 77 height 13
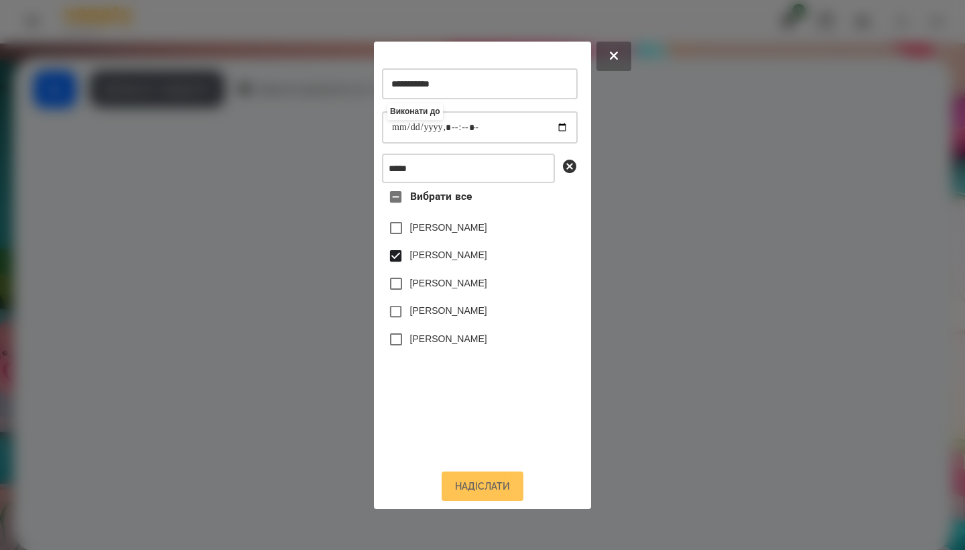
click at [474, 493] on button "Надіслати" at bounding box center [483, 485] width 82 height 29
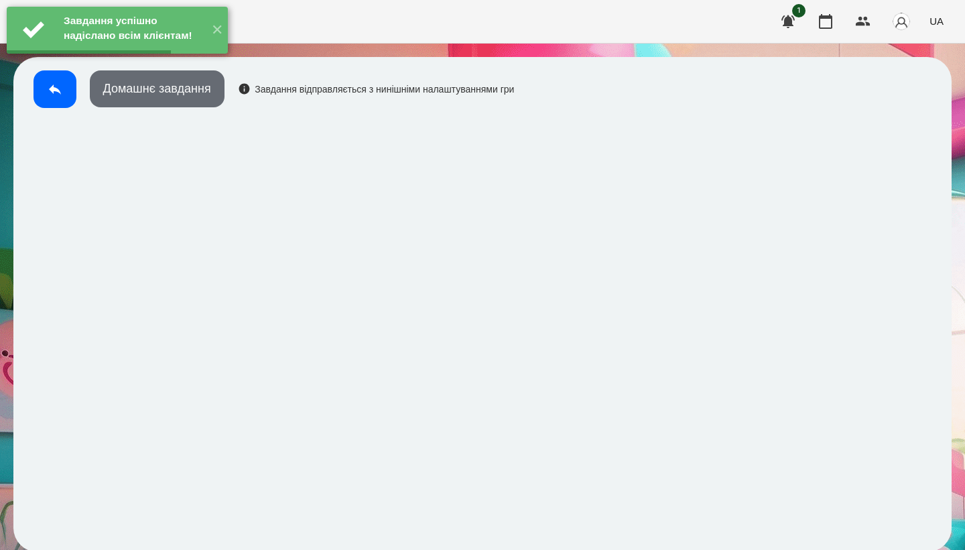
click at [162, 101] on button "Домашнє завдання" at bounding box center [157, 88] width 135 height 37
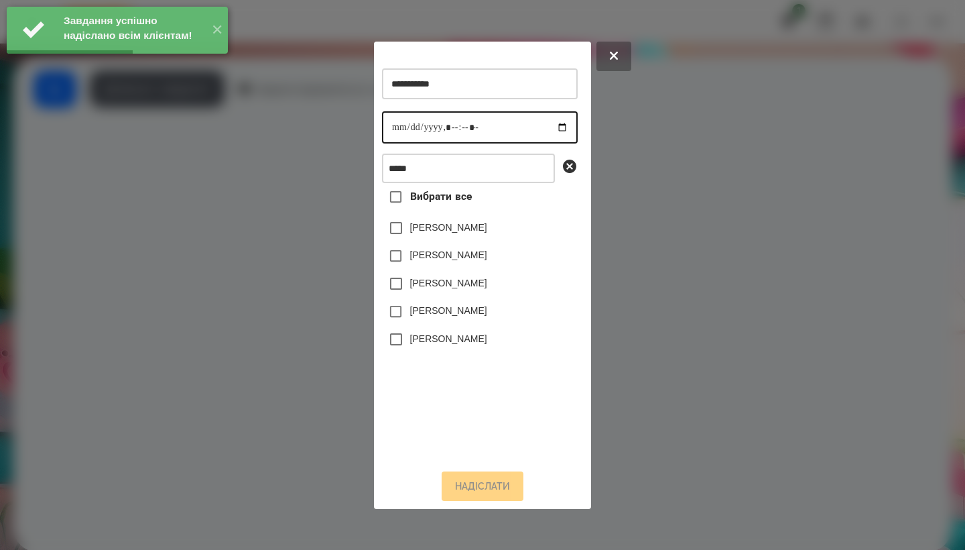
click at [399, 125] on input "datetime-local" at bounding box center [480, 127] width 196 height 32
type input "**********"
click at [457, 259] on label "[PERSON_NAME]" at bounding box center [448, 254] width 77 height 13
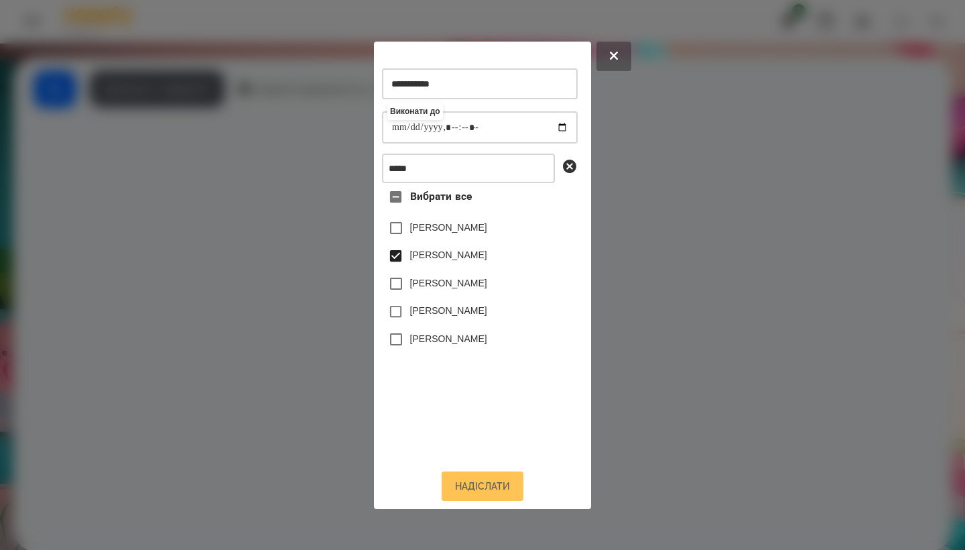
click at [492, 497] on button "Надіслати" at bounding box center [483, 485] width 82 height 29
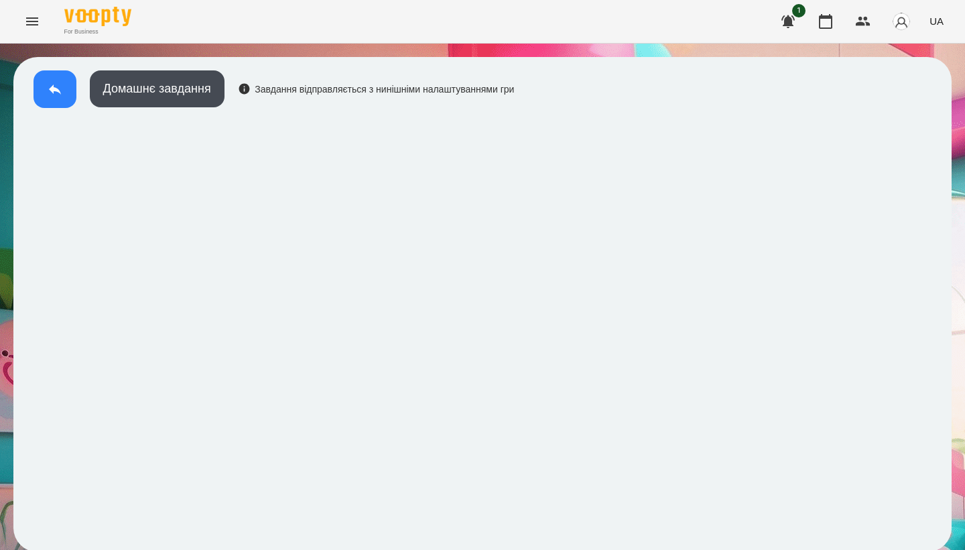
click at [48, 78] on button at bounding box center [55, 89] width 43 height 38
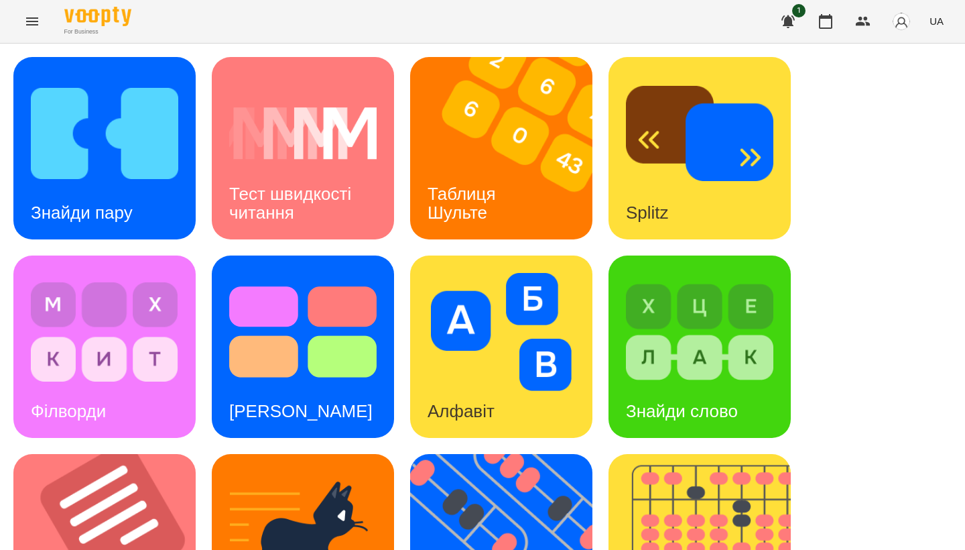
scroll to position [404, 0]
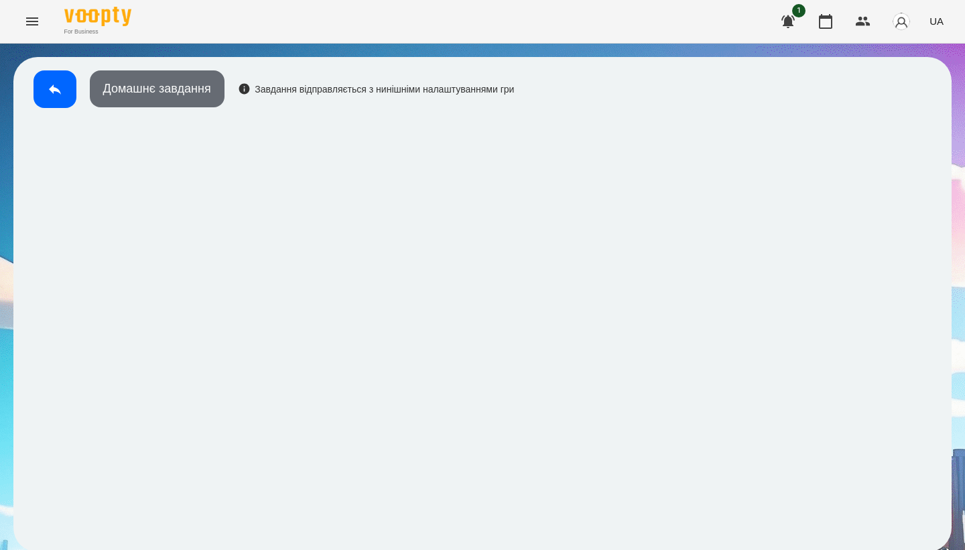
click at [197, 87] on button "Домашнє завдання" at bounding box center [157, 88] width 135 height 37
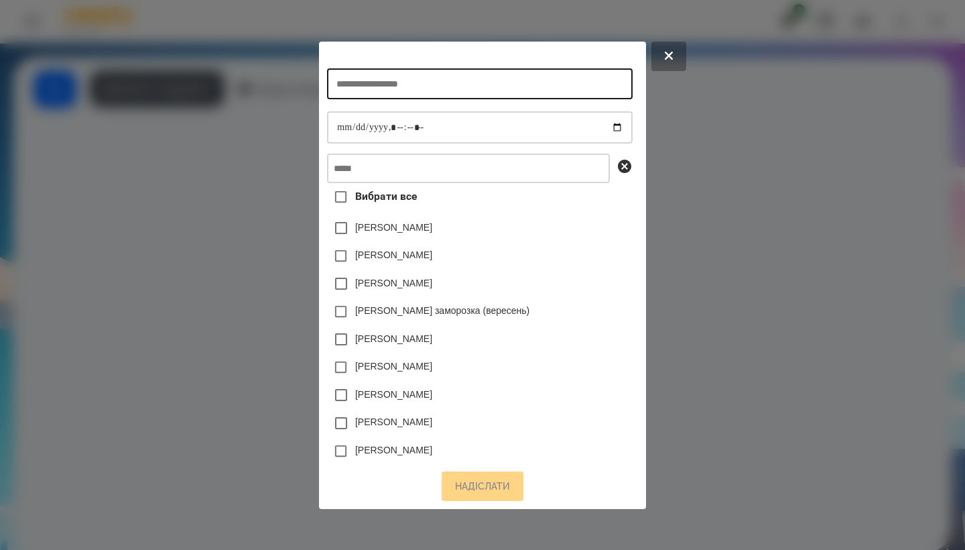
click at [461, 88] on input "text" at bounding box center [479, 83] width 305 height 31
type input "*"
type input "**********"
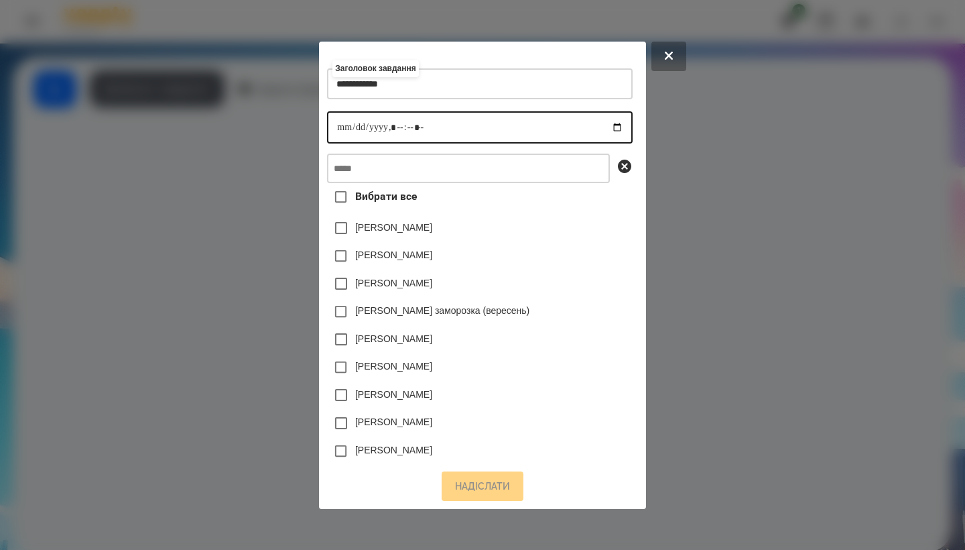
click at [327, 137] on input "datetime-local" at bounding box center [479, 127] width 305 height 32
click at [390, 127] on input "datetime-local" at bounding box center [479, 127] width 305 height 32
type input "**********"
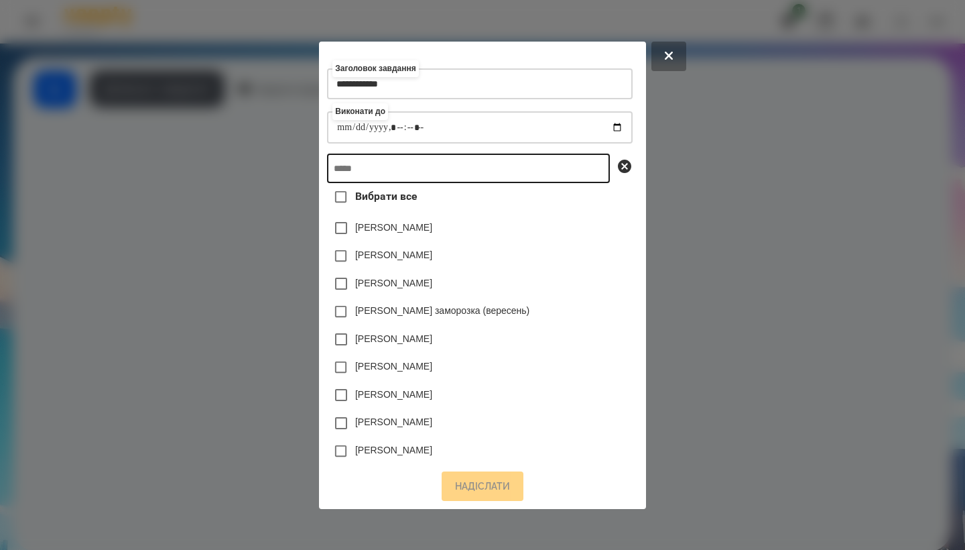
click at [447, 174] on input "text" at bounding box center [468, 168] width 283 height 29
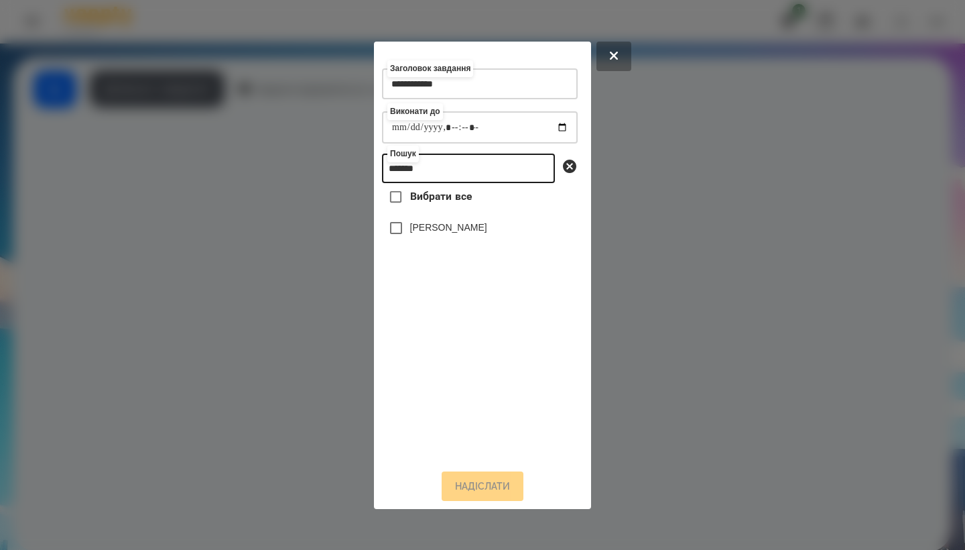
type input "*******"
click at [481, 234] on label "[PERSON_NAME]" at bounding box center [448, 227] width 77 height 13
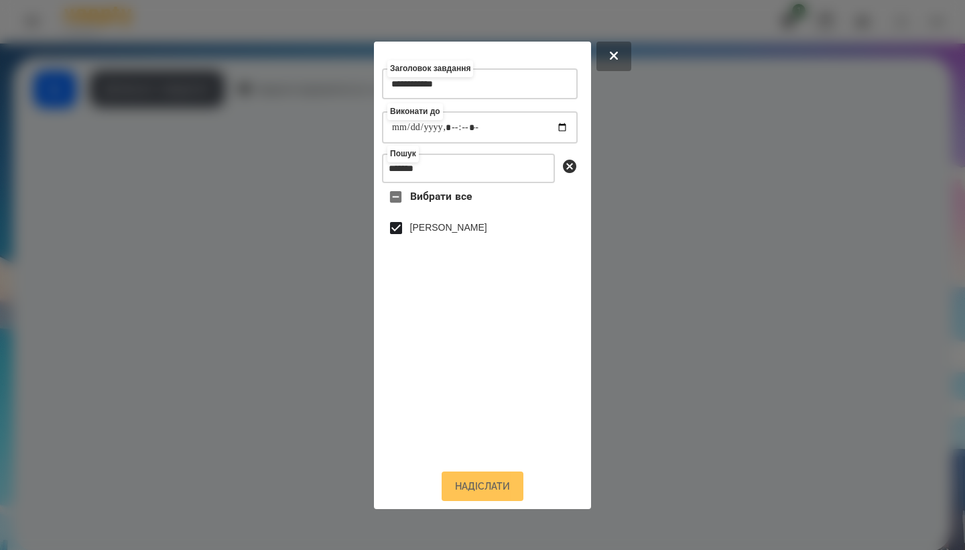
click at [485, 500] on button "Надіслати" at bounding box center [483, 485] width 82 height 29
click at [154, 99] on div at bounding box center [482, 275] width 965 height 550
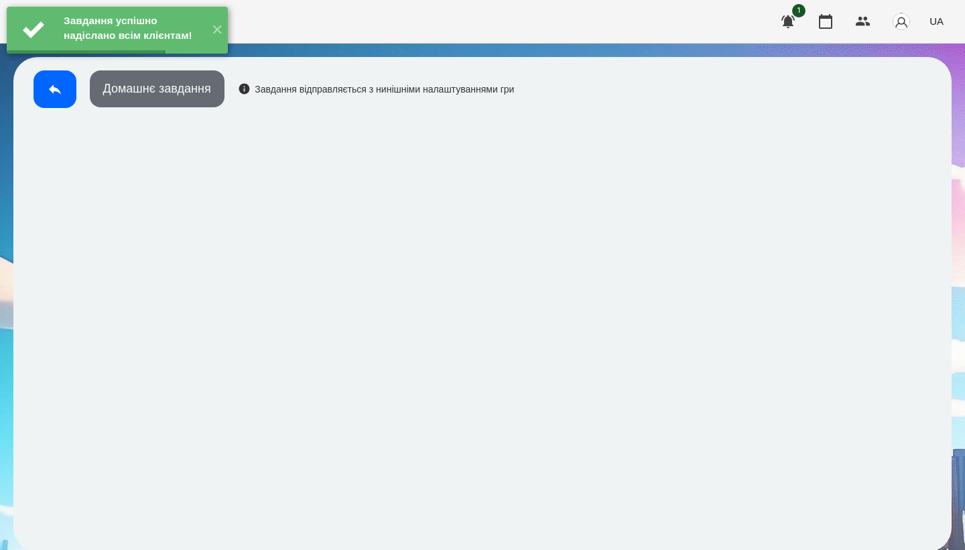
click at [154, 99] on button "Домашнє завдання" at bounding box center [157, 88] width 135 height 37
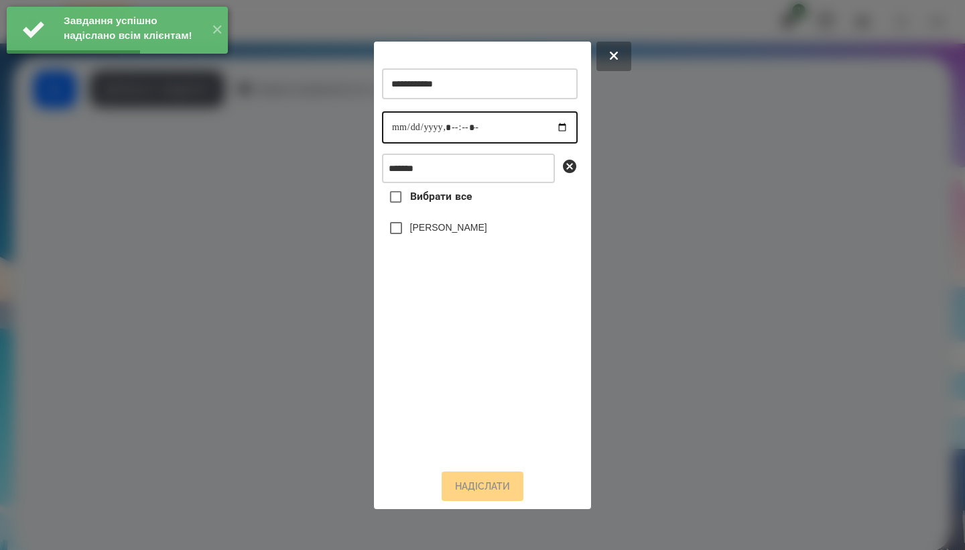
click at [400, 122] on input "datetime-local" at bounding box center [480, 127] width 196 height 32
type input "**********"
click at [483, 231] on div "[PERSON_NAME]" at bounding box center [480, 228] width 196 height 28
click at [479, 232] on label "[PERSON_NAME]" at bounding box center [448, 227] width 77 height 13
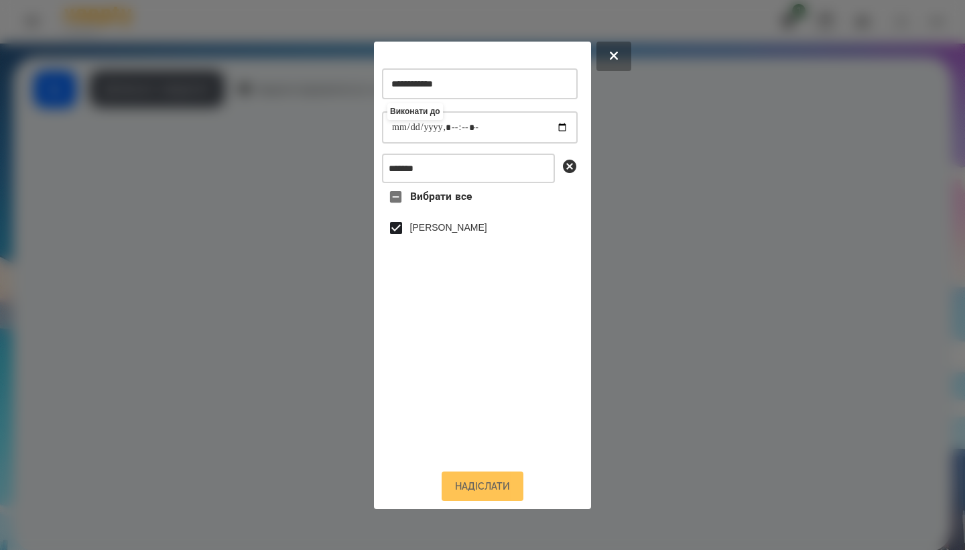
click at [483, 494] on button "Надіслати" at bounding box center [483, 485] width 82 height 29
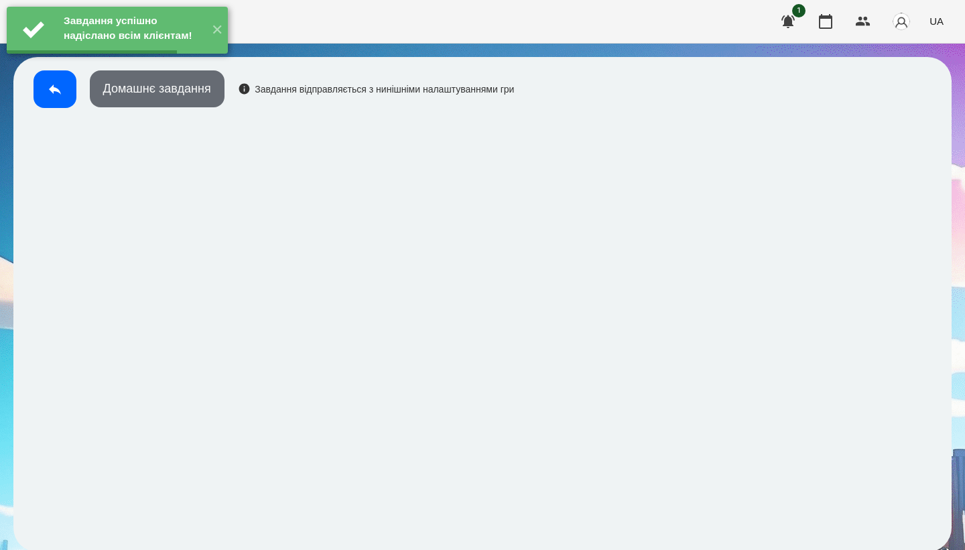
click at [163, 97] on button "Домашнє завдання" at bounding box center [157, 88] width 135 height 37
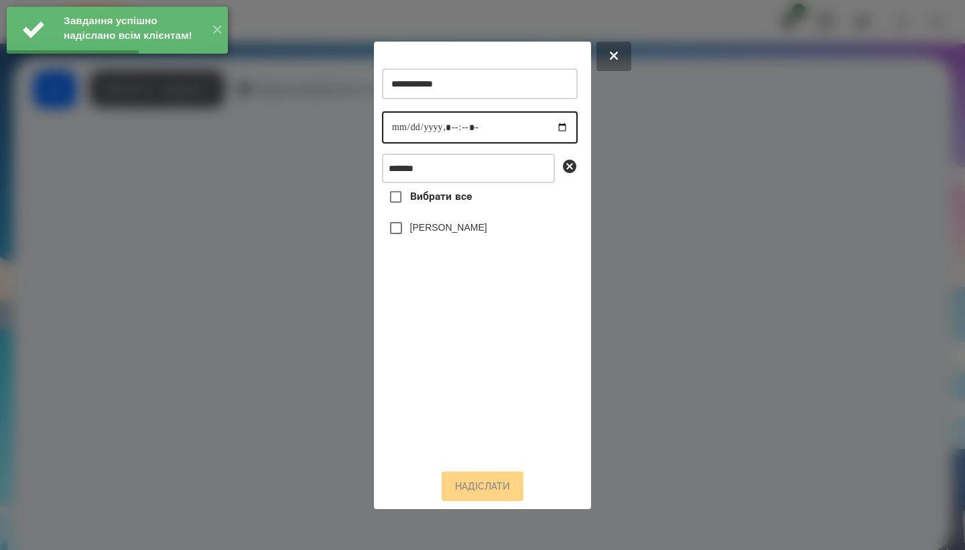
click at [408, 118] on input "datetime-local" at bounding box center [480, 127] width 196 height 32
type input "**********"
click at [483, 234] on label "[PERSON_NAME]" at bounding box center [448, 227] width 77 height 13
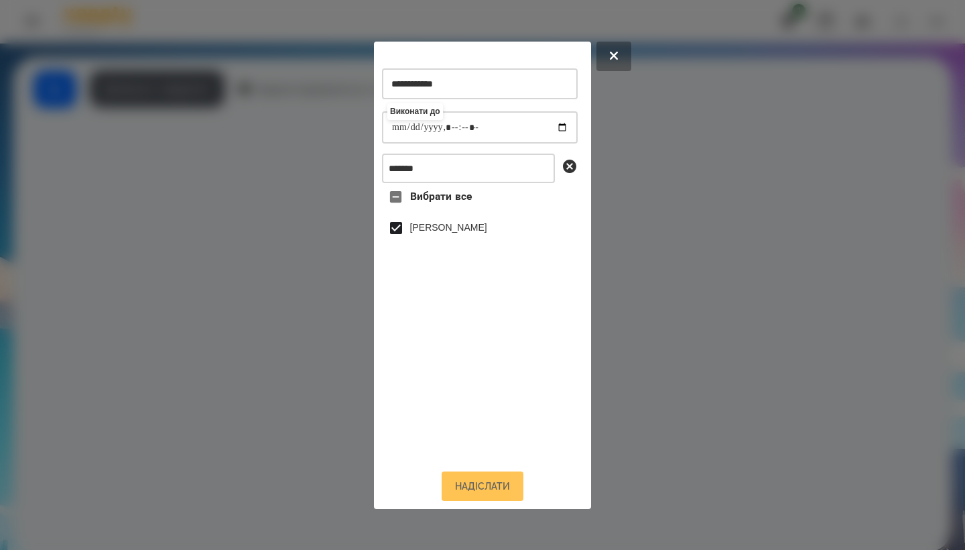
click at [491, 489] on button "Надіслати" at bounding box center [483, 485] width 82 height 29
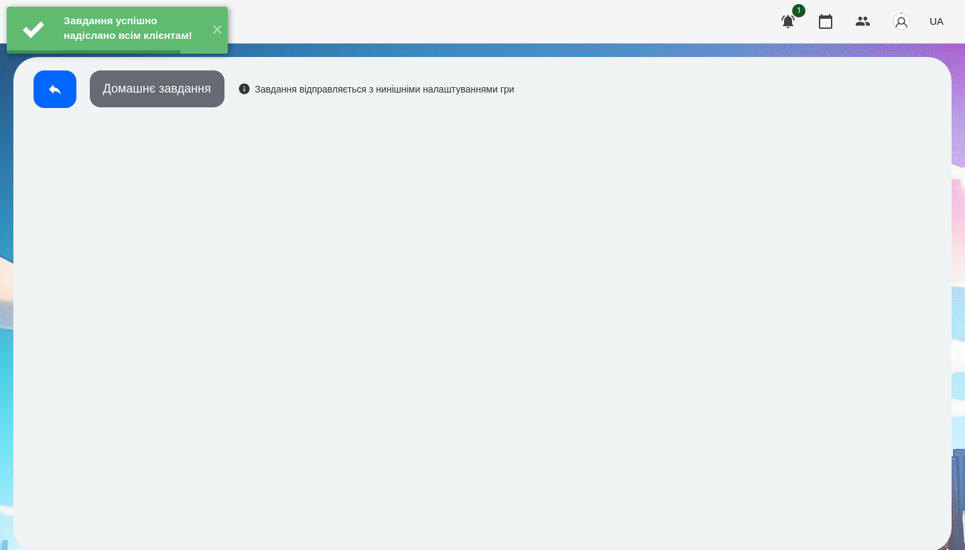
click at [172, 101] on button "Домашнє завдання" at bounding box center [157, 88] width 135 height 37
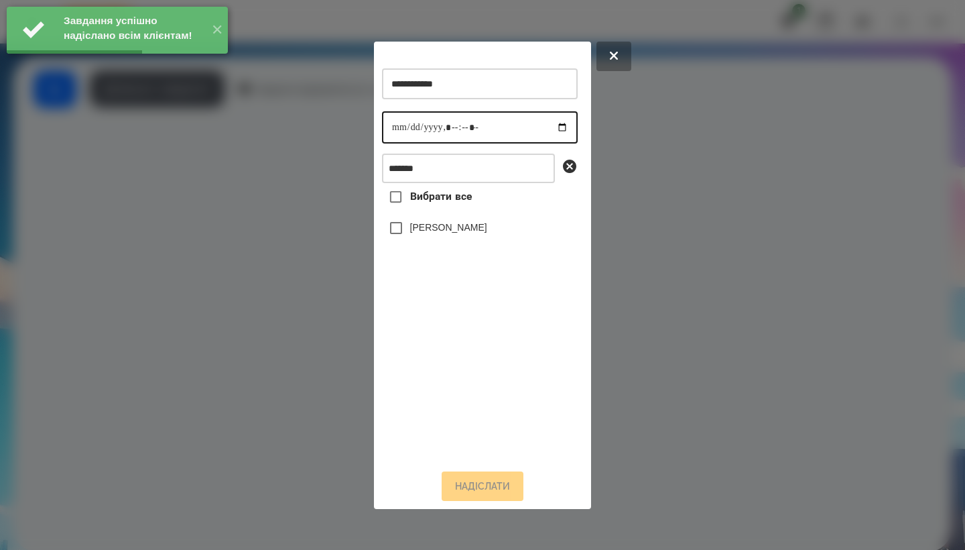
click at [396, 135] on input "datetime-local" at bounding box center [480, 127] width 196 height 32
type input "**********"
click at [483, 233] on div "[PERSON_NAME]" at bounding box center [480, 228] width 196 height 28
click at [480, 233] on label "[PERSON_NAME]" at bounding box center [448, 227] width 77 height 13
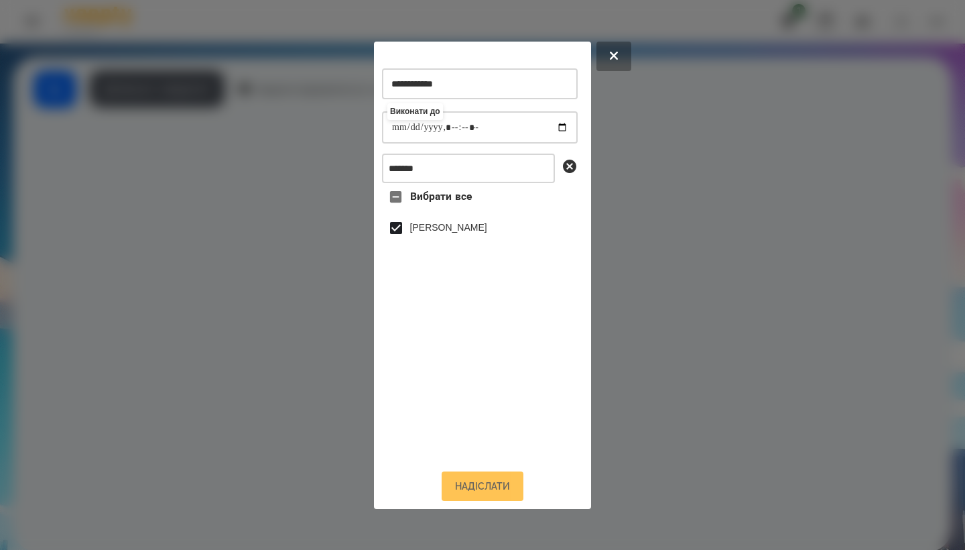
click at [477, 487] on button "Надіслати" at bounding box center [483, 485] width 82 height 29
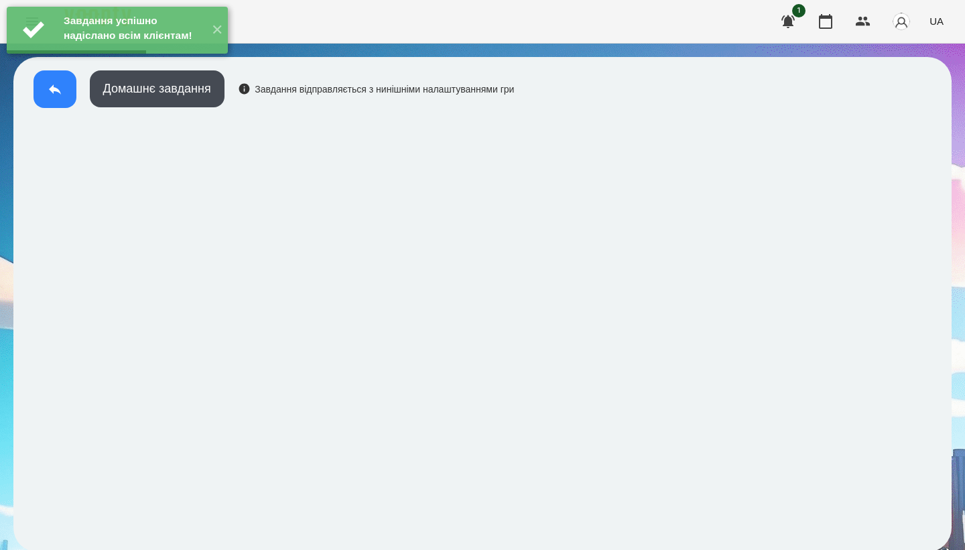
click at [57, 96] on icon at bounding box center [55, 89] width 16 height 16
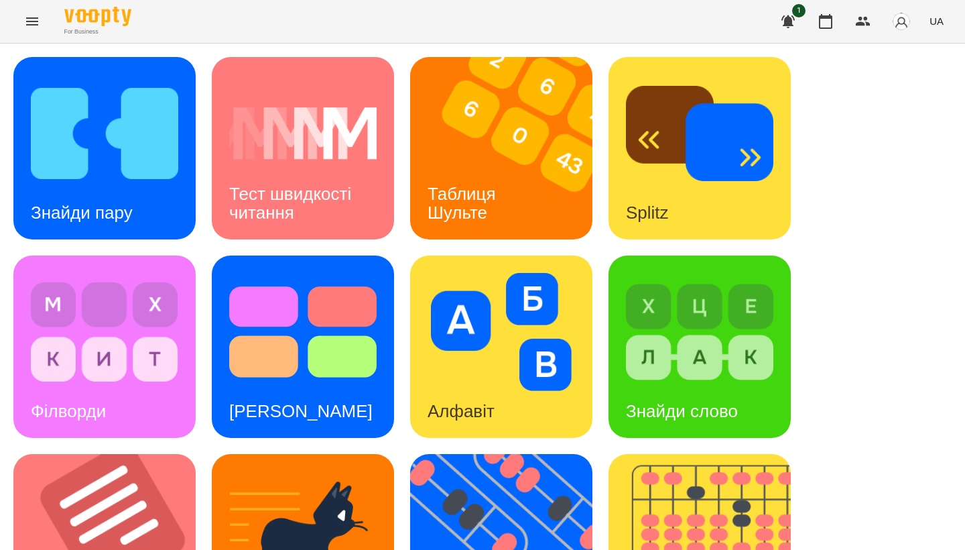
scroll to position [326, 0]
click at [158, 454] on img at bounding box center [112, 545] width 199 height 182
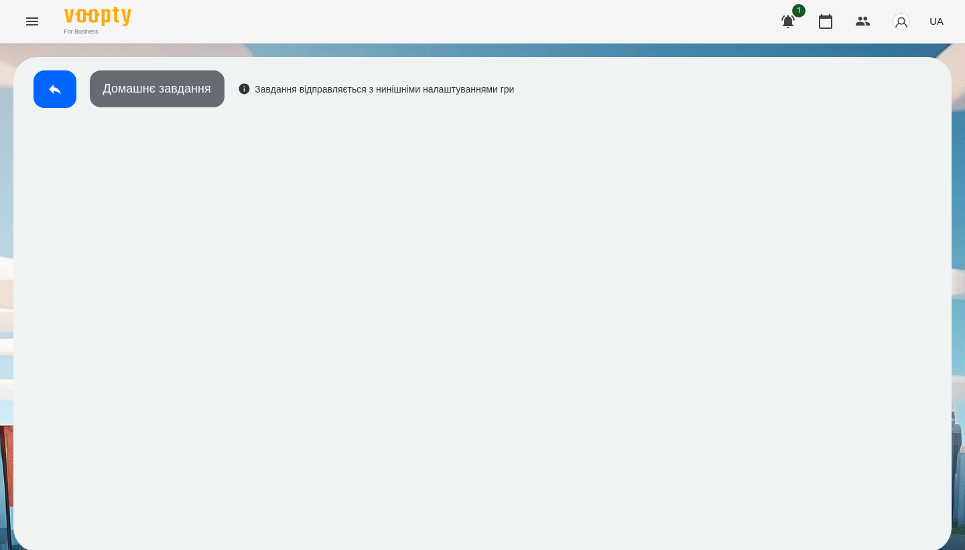
click at [219, 92] on button "Домашнє завдання" at bounding box center [157, 88] width 135 height 37
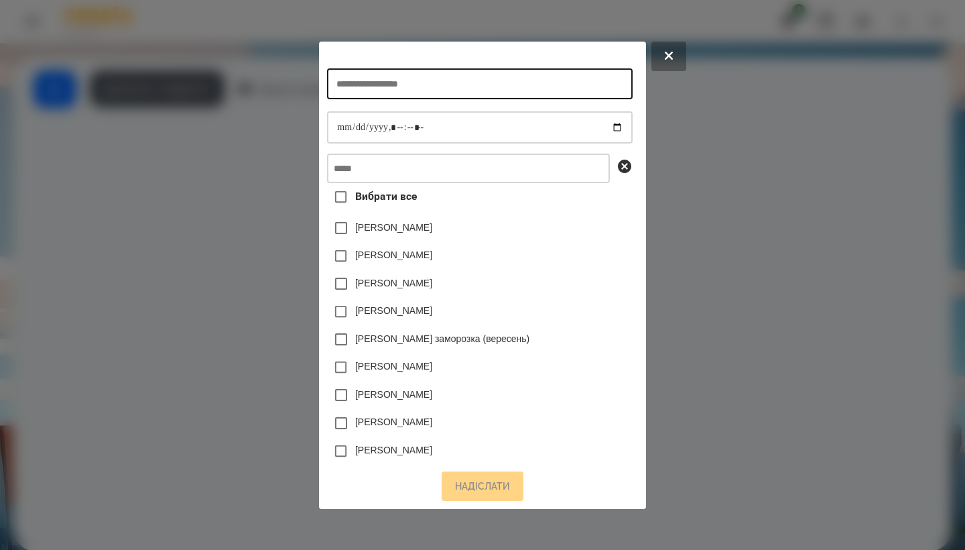
click at [400, 87] on input "text" at bounding box center [479, 83] width 305 height 31
type input "**********"
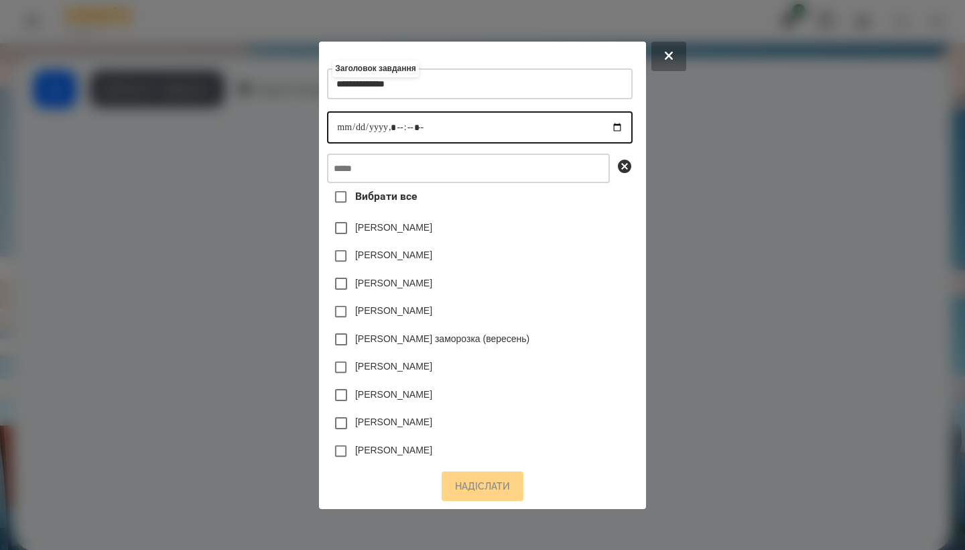
click at [328, 123] on input "datetime-local" at bounding box center [479, 127] width 305 height 32
click at [391, 123] on input "datetime-local" at bounding box center [479, 127] width 305 height 32
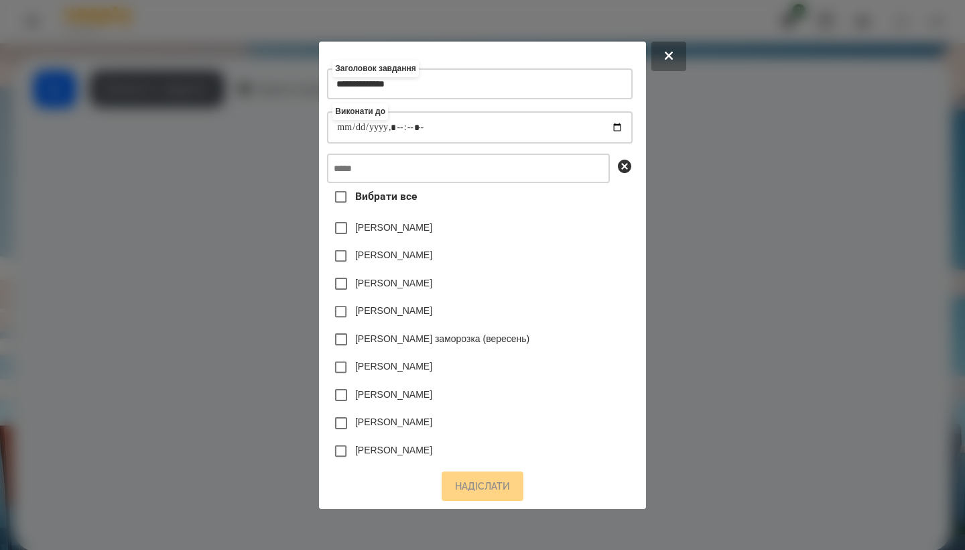
type input "**********"
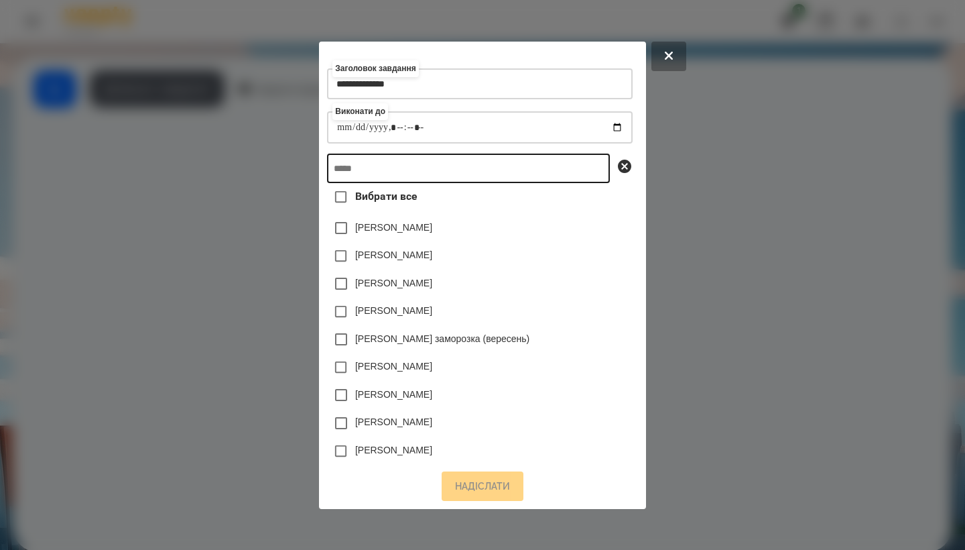
click at [425, 164] on input "text" at bounding box center [468, 168] width 283 height 29
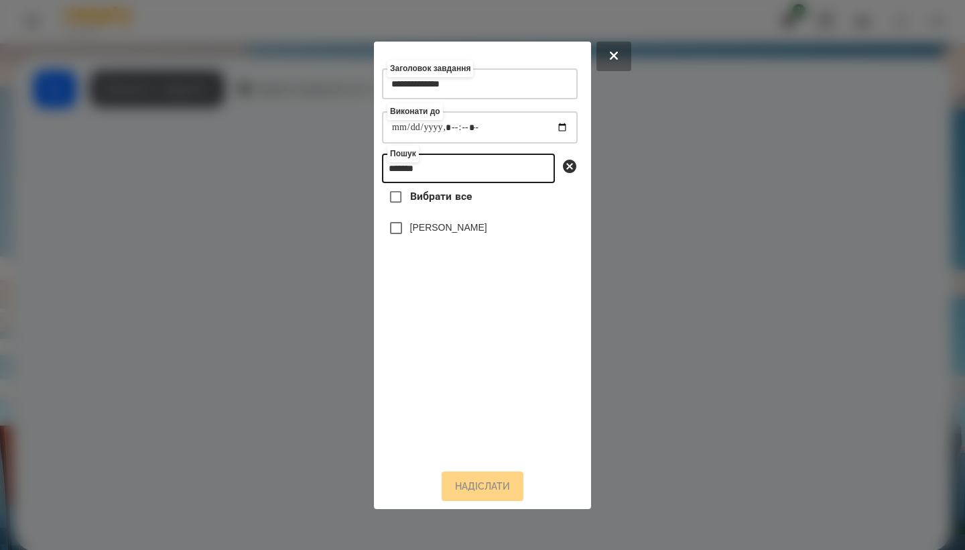
type input "*******"
click at [459, 230] on label "[PERSON_NAME]" at bounding box center [448, 227] width 77 height 13
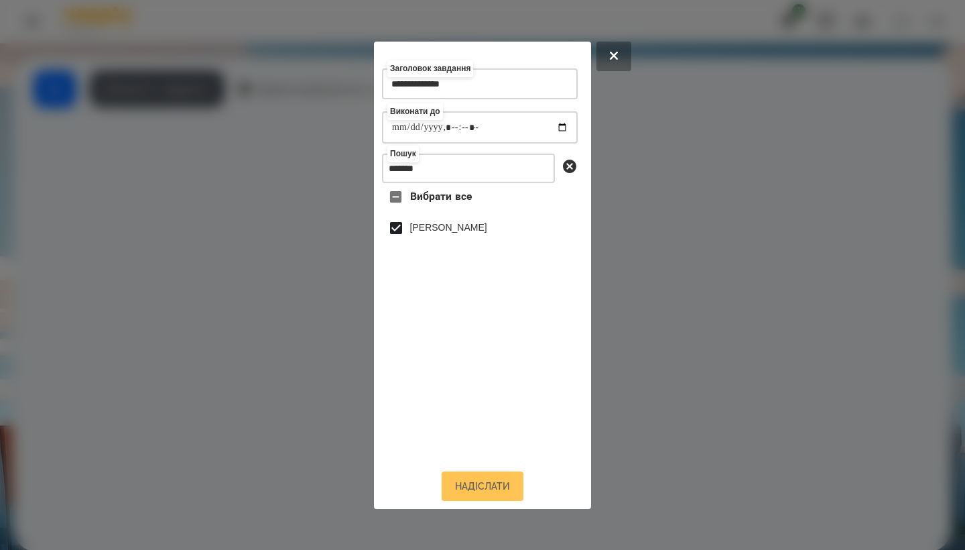
click at [503, 481] on button "Надіслати" at bounding box center [483, 485] width 82 height 29
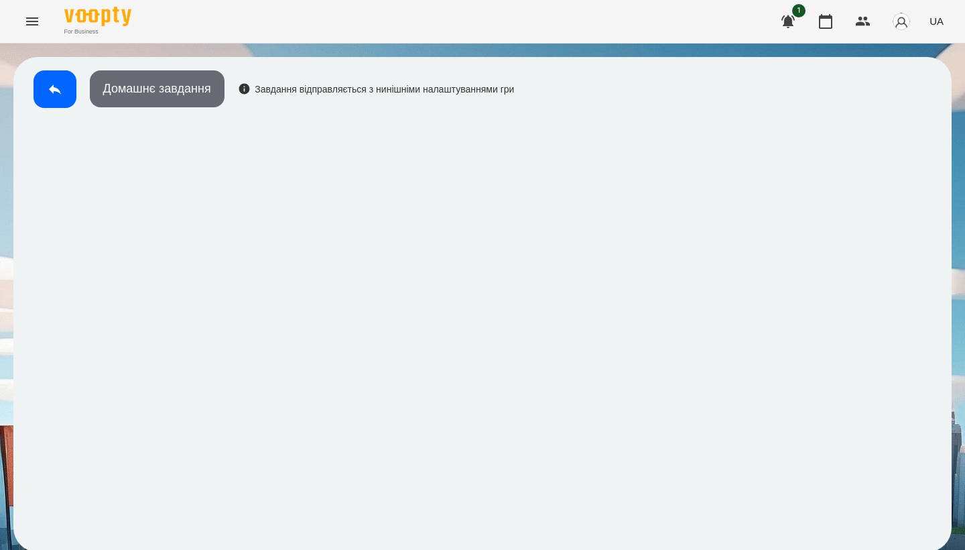
click at [178, 103] on button "Домашнє завдання" at bounding box center [157, 88] width 135 height 37
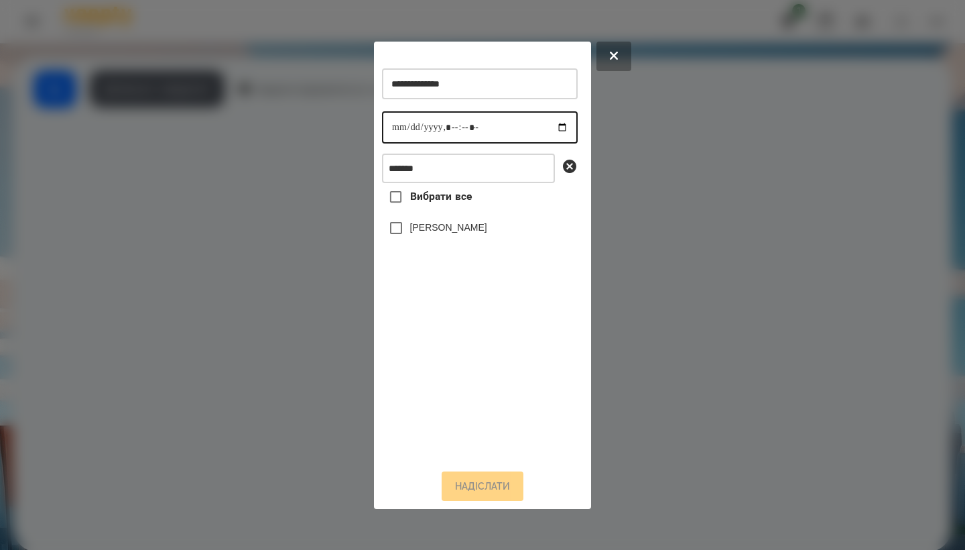
click at [391, 126] on input "datetime-local" at bounding box center [480, 127] width 196 height 32
type input "**********"
click at [478, 234] on label "[PERSON_NAME]" at bounding box center [448, 227] width 77 height 13
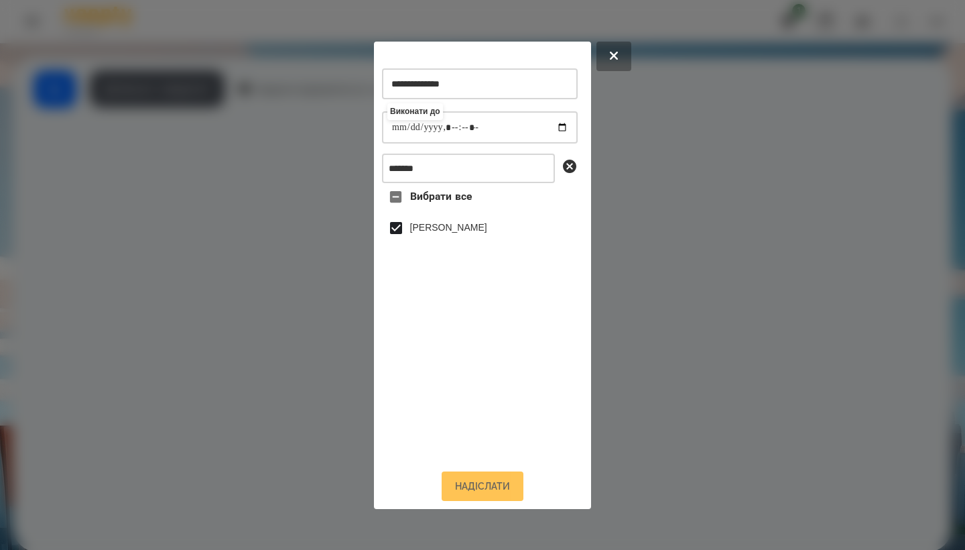
click at [487, 480] on button "Надіслати" at bounding box center [483, 485] width 82 height 29
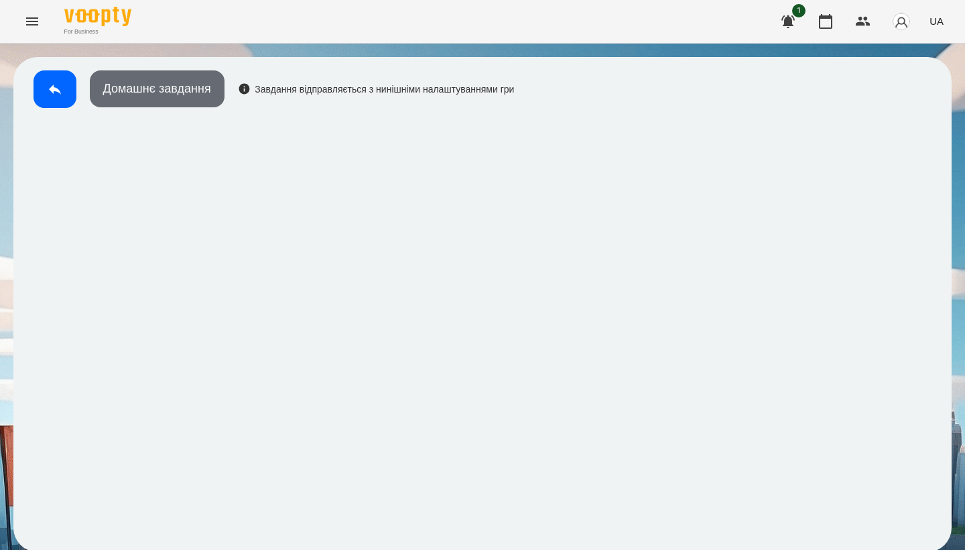
click at [189, 79] on button "Домашнє завдання" at bounding box center [157, 88] width 135 height 37
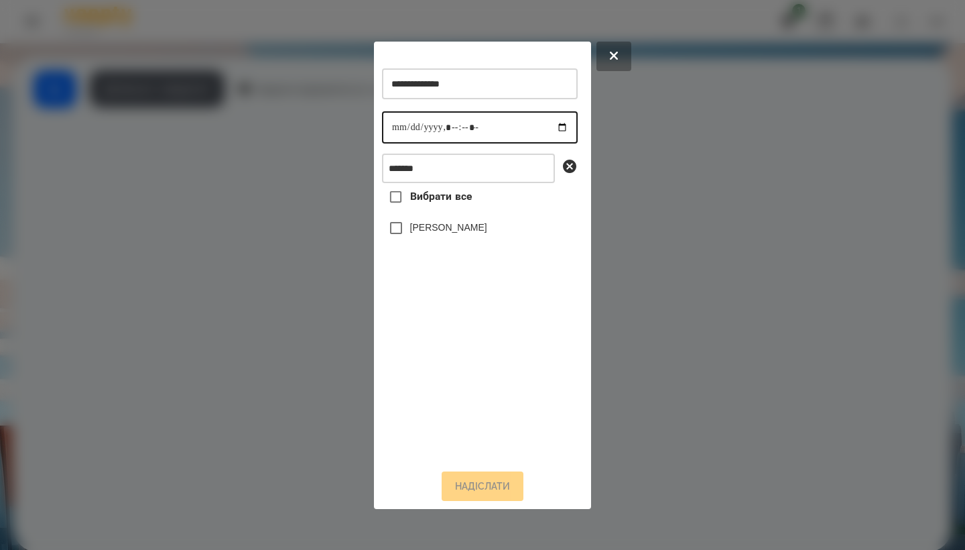
click at [394, 129] on input "datetime-local" at bounding box center [480, 127] width 196 height 32
type input "**********"
click at [481, 231] on label "[PERSON_NAME]" at bounding box center [448, 227] width 77 height 13
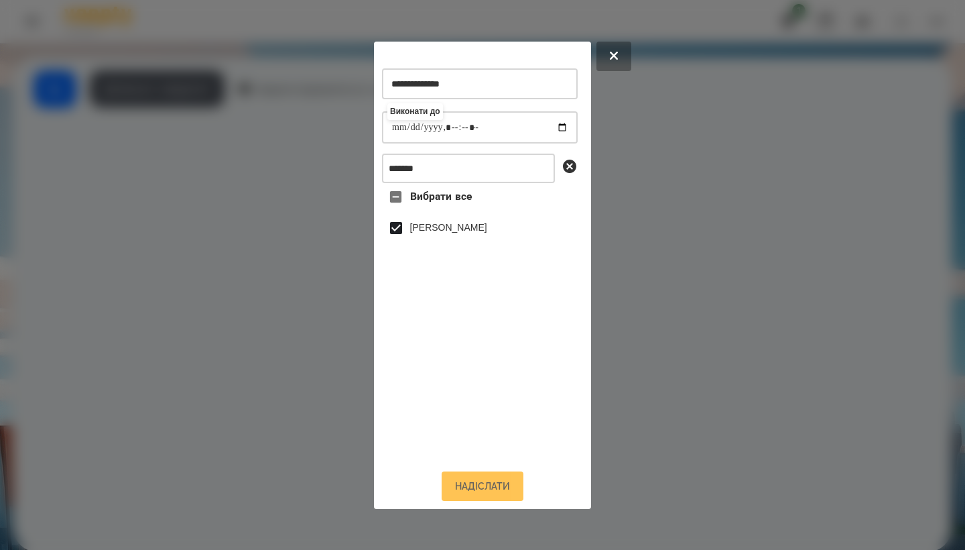
click at [493, 491] on button "Надіслати" at bounding box center [483, 485] width 82 height 29
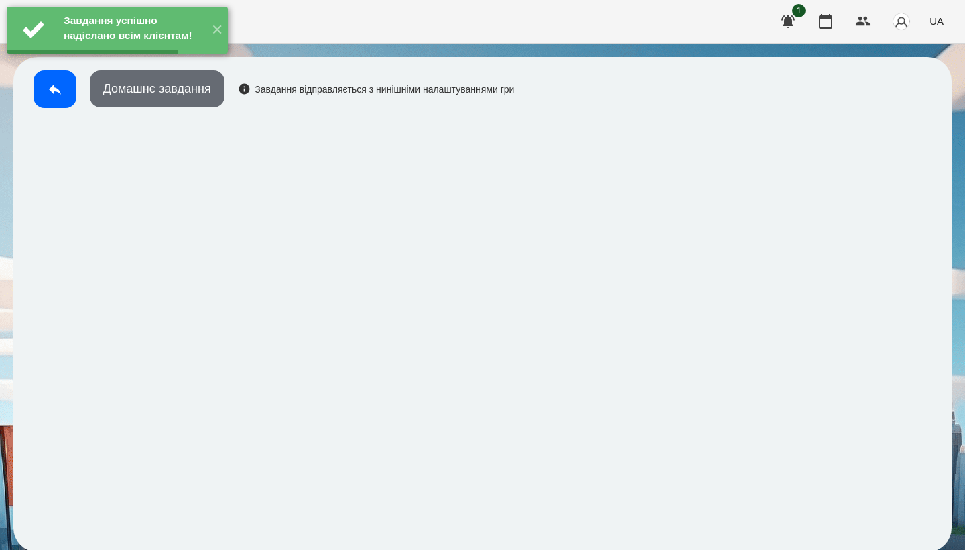
click at [179, 95] on button "Домашнє завдання" at bounding box center [157, 88] width 135 height 37
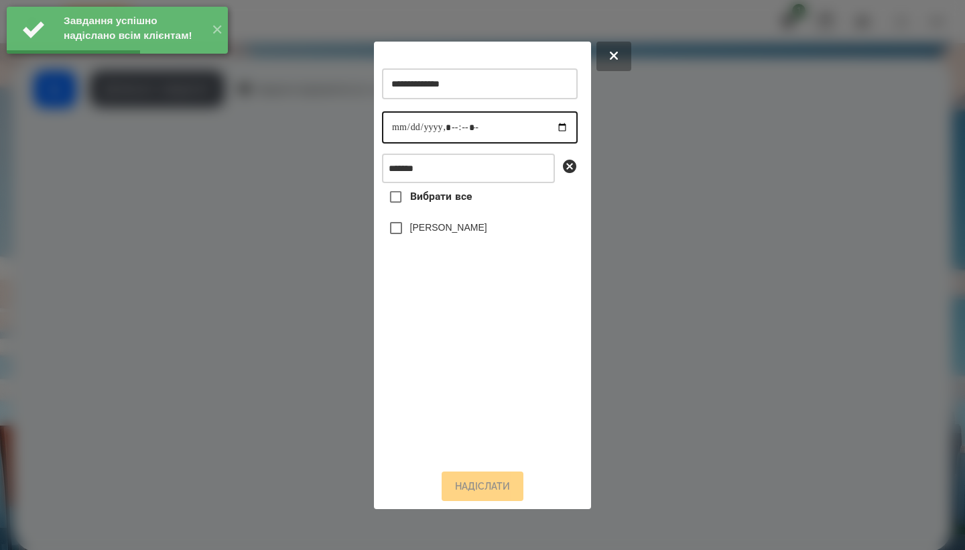
click at [399, 125] on input "datetime-local" at bounding box center [480, 127] width 196 height 32
type input "**********"
click at [475, 234] on label "[PERSON_NAME]" at bounding box center [448, 227] width 77 height 13
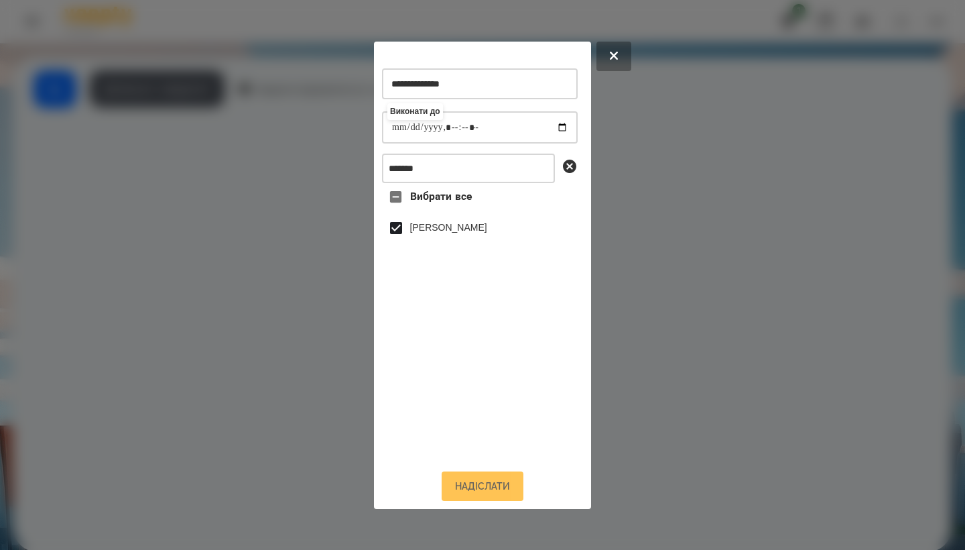
click at [493, 493] on button "Надіслати" at bounding box center [483, 485] width 82 height 29
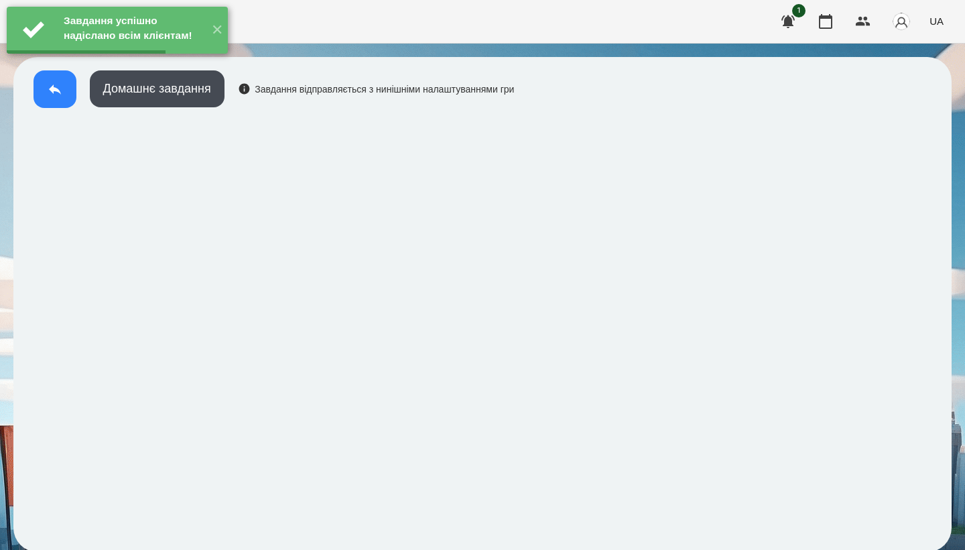
click at [52, 99] on button at bounding box center [55, 89] width 43 height 38
